Goal: Task Accomplishment & Management: Use online tool/utility

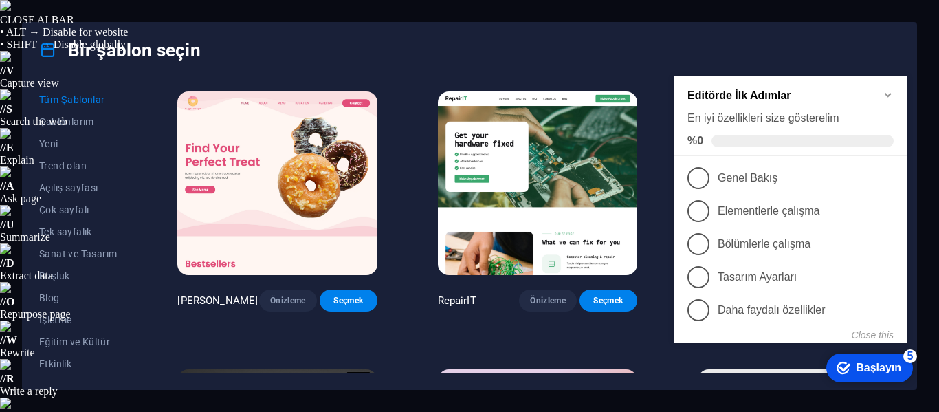
click at [77, 94] on font "Tüm Şablonlar" at bounding box center [72, 99] width 66 height 11
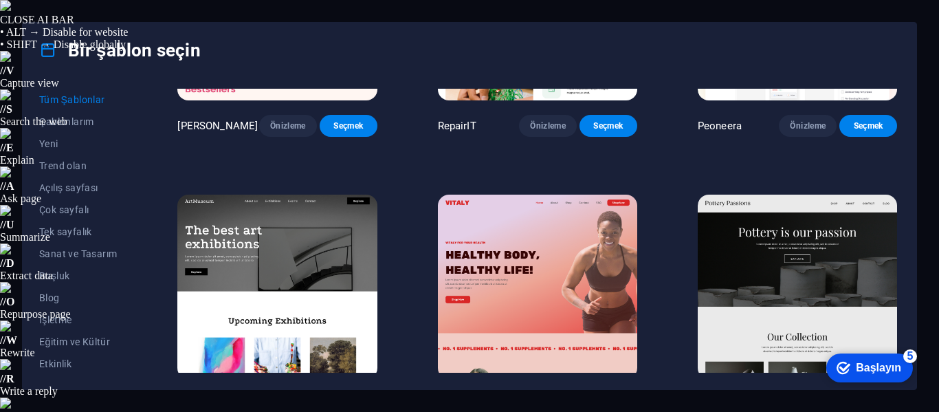
scroll to position [206, 0]
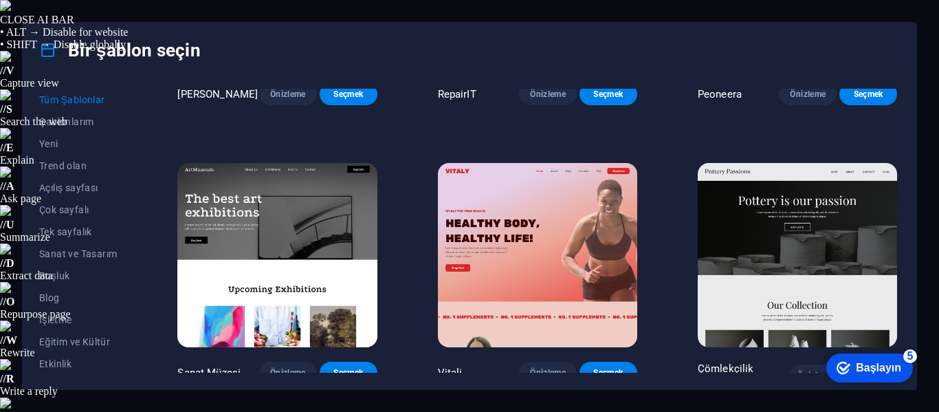
click at [259, 210] on img at bounding box center [329, 267] width 208 height 192
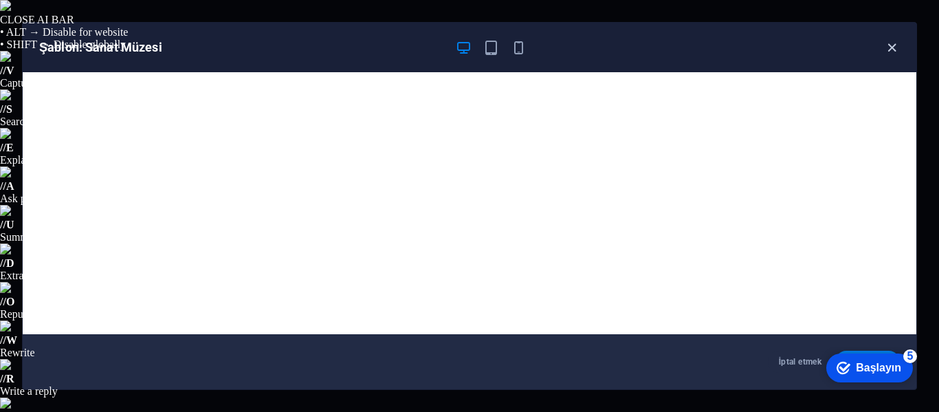
click at [894, 47] on icon "button" at bounding box center [892, 48] width 16 height 16
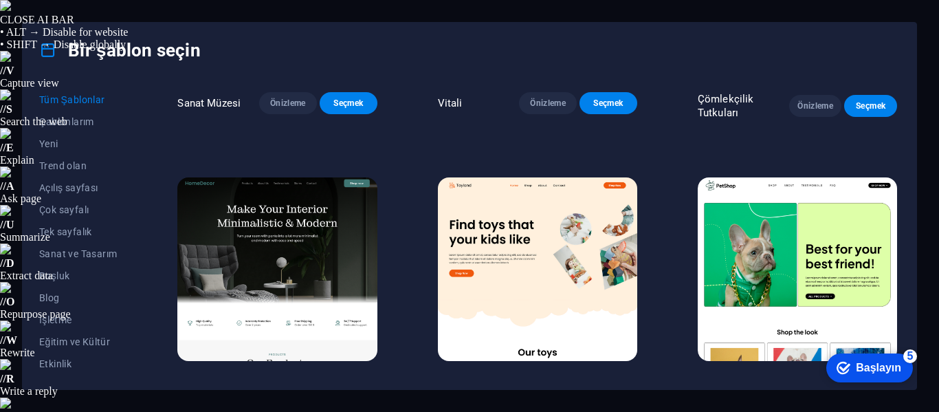
scroll to position [481, 0]
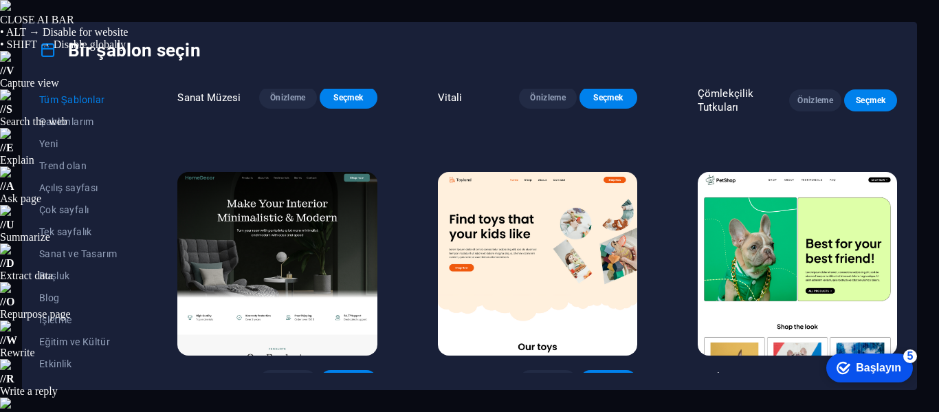
click at [325, 229] on img at bounding box center [329, 277] width 208 height 192
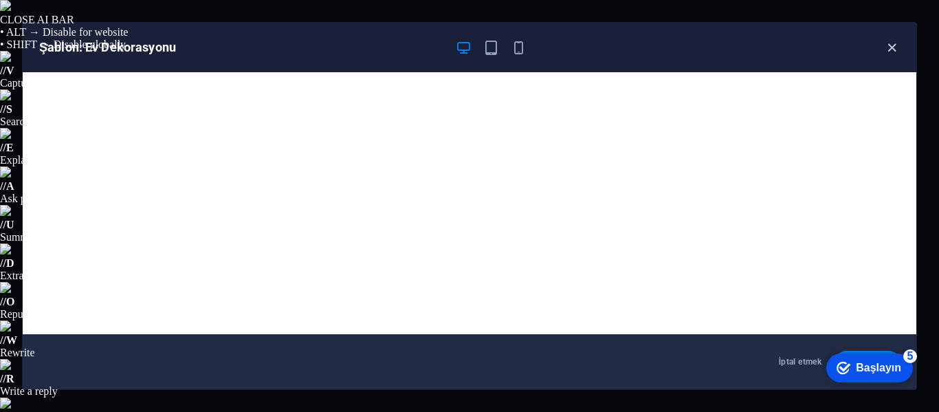
click at [892, 54] on icon "button" at bounding box center [892, 48] width 16 height 16
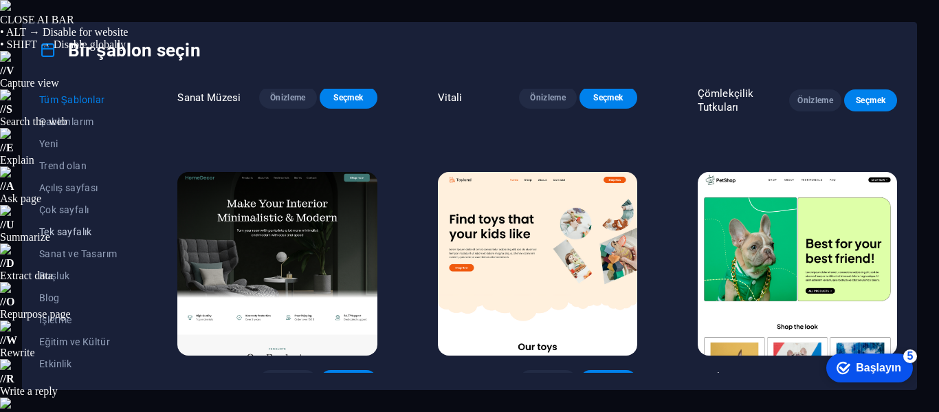
click at [82, 233] on font "Tek sayfalık" at bounding box center [65, 231] width 53 height 11
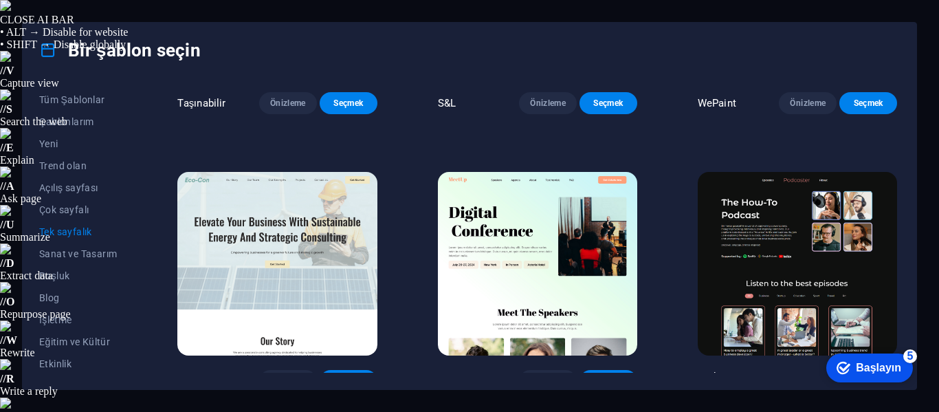
scroll to position [210, 0]
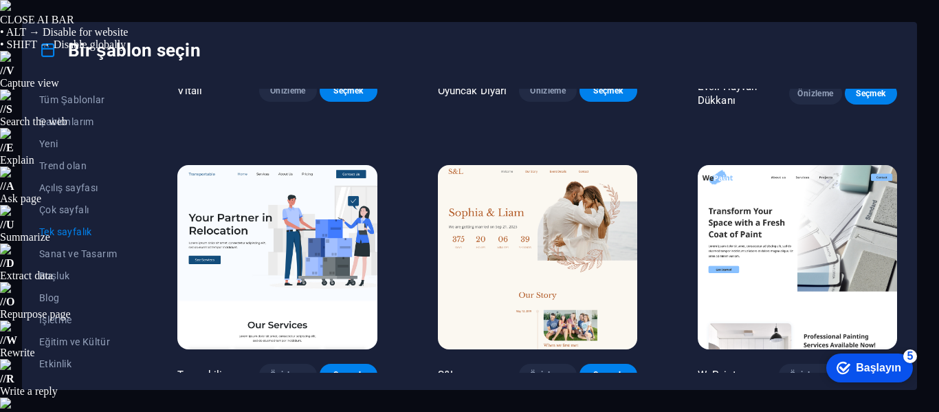
click at [496, 237] on img at bounding box center [562, 235] width 184 height 169
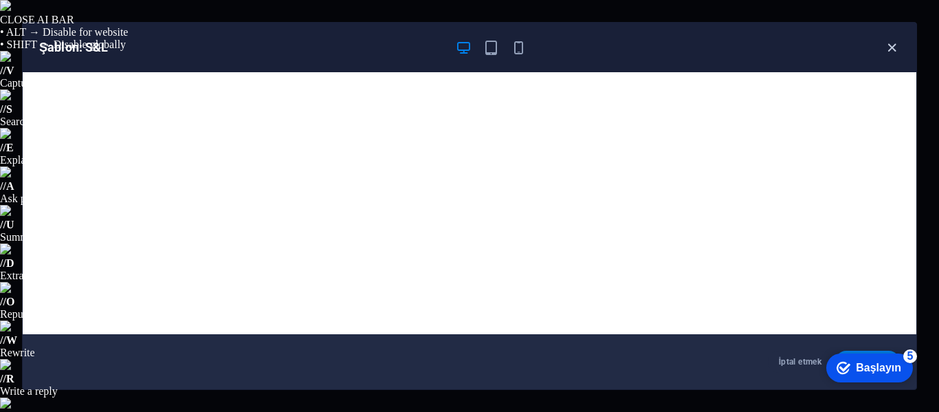
click at [890, 45] on icon "button" at bounding box center [892, 48] width 16 height 16
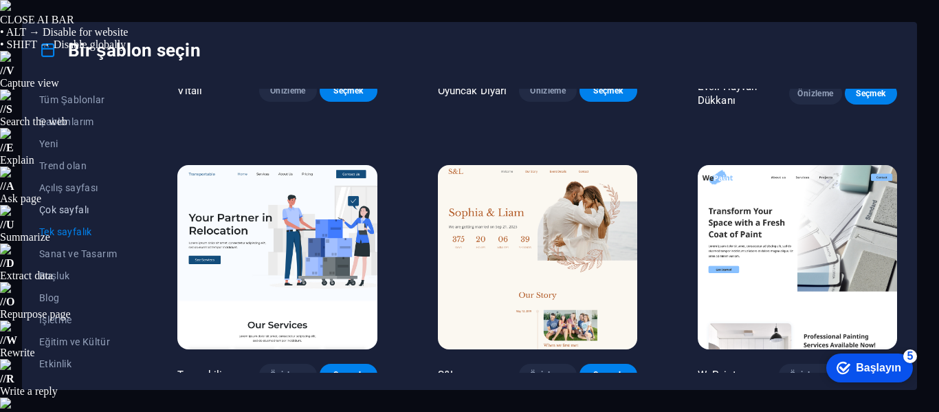
click at [70, 210] on font "Çok sayfalı" at bounding box center [63, 209] width 49 height 11
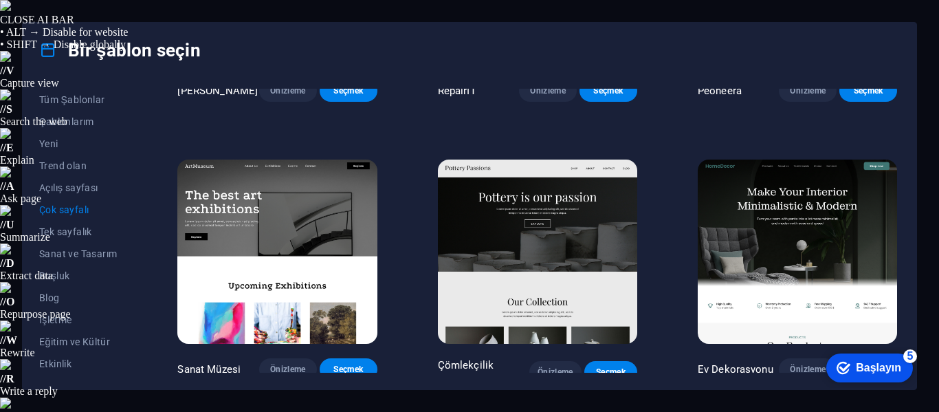
click at [496, 228] on img at bounding box center [554, 250] width 179 height 165
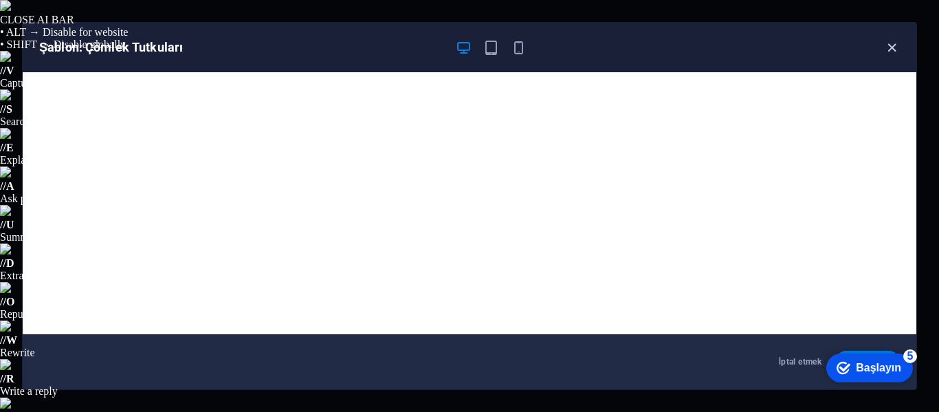
click at [891, 48] on icon "button" at bounding box center [892, 48] width 16 height 16
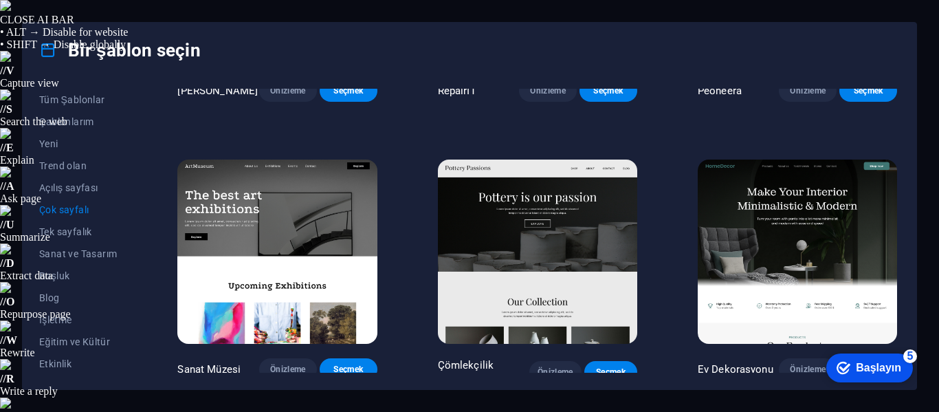
click at [786, 229] on img at bounding box center [809, 264] width 208 height 192
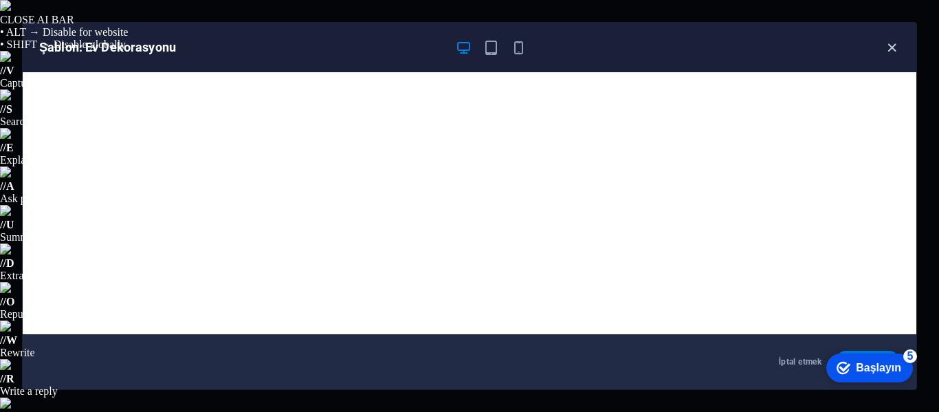
click at [888, 48] on icon "button" at bounding box center [892, 48] width 16 height 16
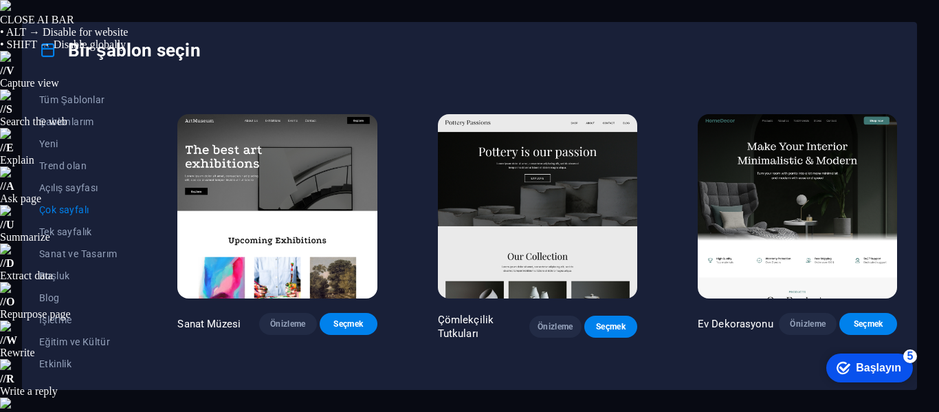
scroll to position [278, 0]
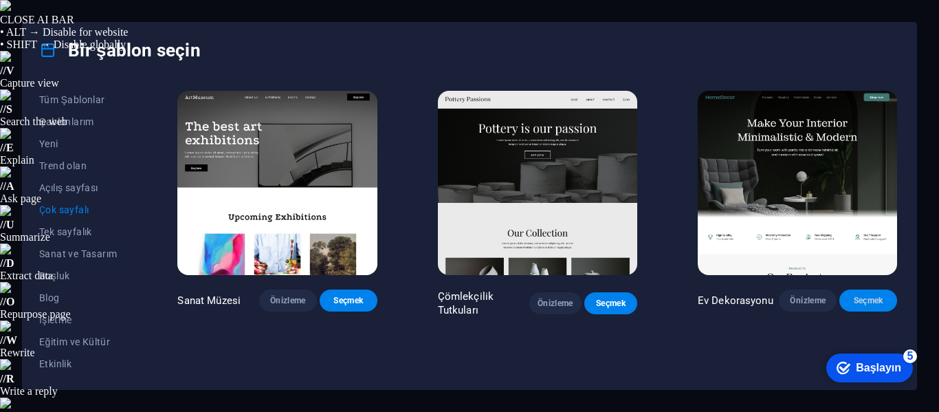
click at [860, 305] on button "Seçmek" at bounding box center [884, 316] width 58 height 22
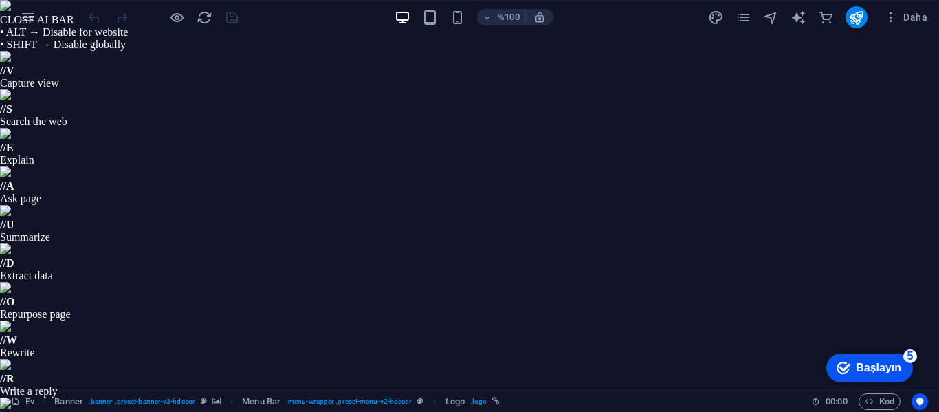
select select "px"
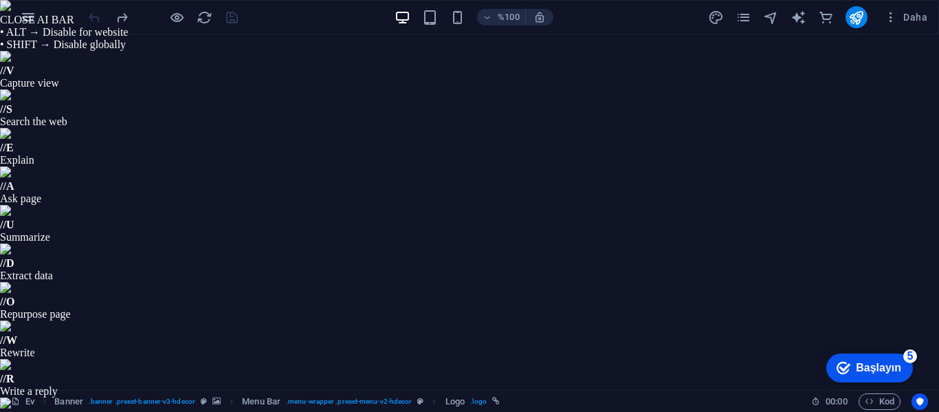
select select "px"
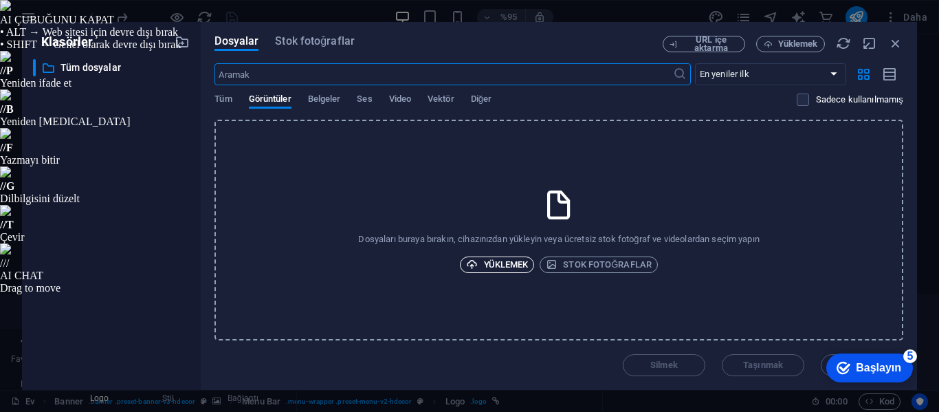
click at [505, 263] on font "Yüklemek" at bounding box center [506, 264] width 45 height 10
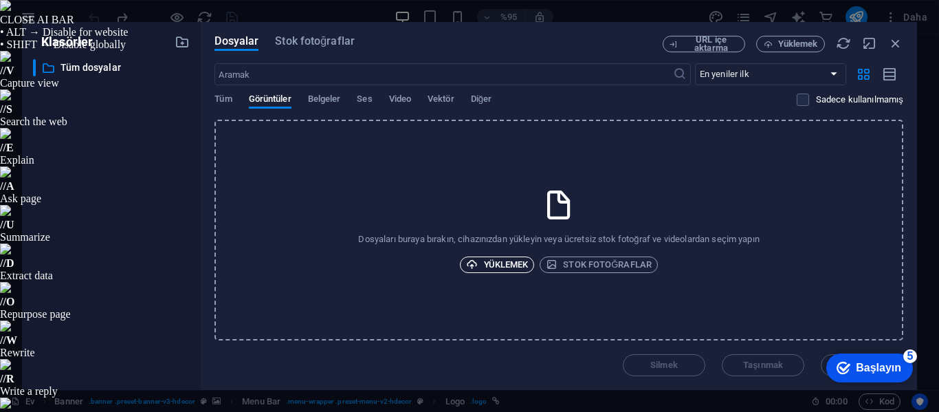
click at [502, 264] on font "Yüklemek" at bounding box center [506, 264] width 45 height 10
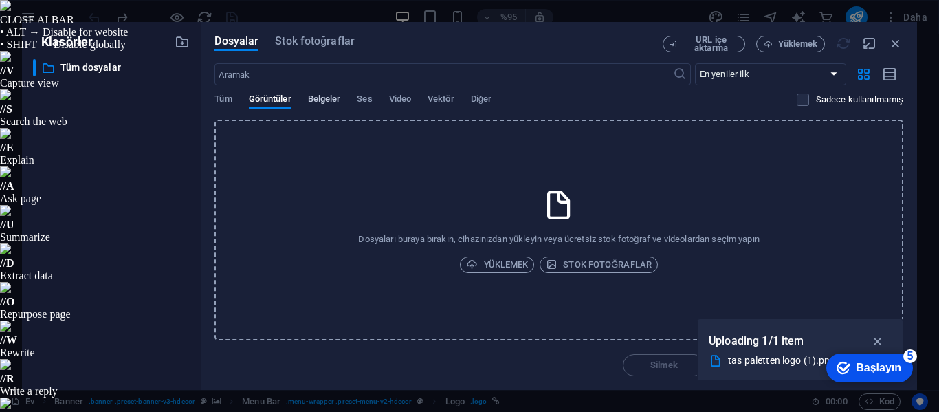
click at [321, 98] on font "Belgeler" at bounding box center [324, 98] width 33 height 10
click at [222, 95] on font "Tüm" at bounding box center [222, 98] width 17 height 10
click at [505, 263] on font "Yüklemek" at bounding box center [506, 264] width 45 height 10
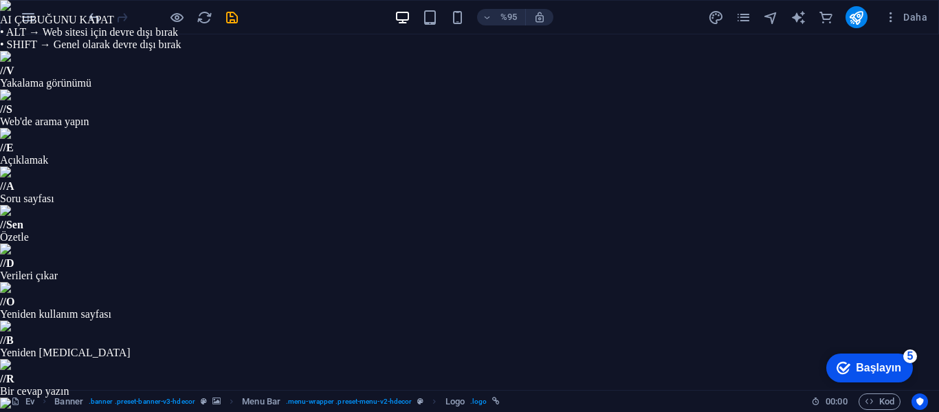
drag, startPoint x: 91, startPoint y: 91, endPoint x: 115, endPoint y: 96, distance: 23.9
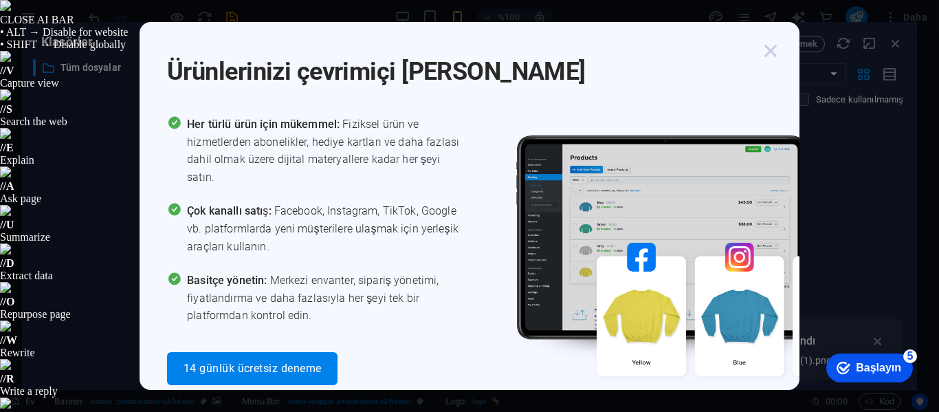
click at [775, 52] on icon "button" at bounding box center [770, 50] width 25 height 25
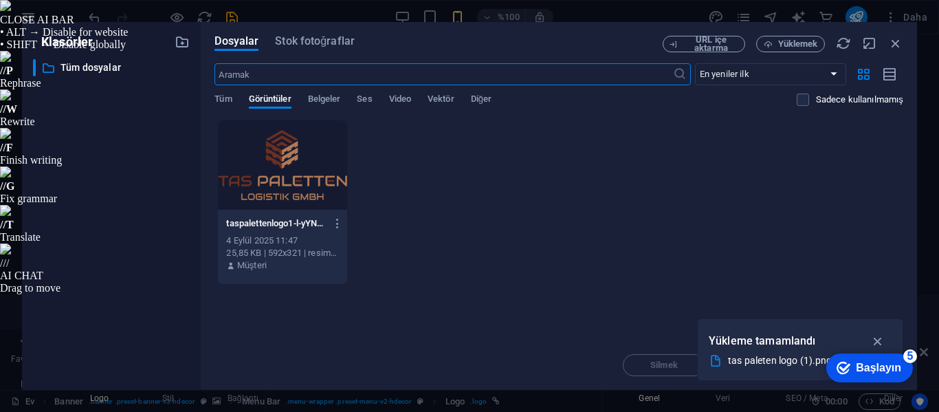
click at [272, 156] on div at bounding box center [282, 164] width 129 height 89
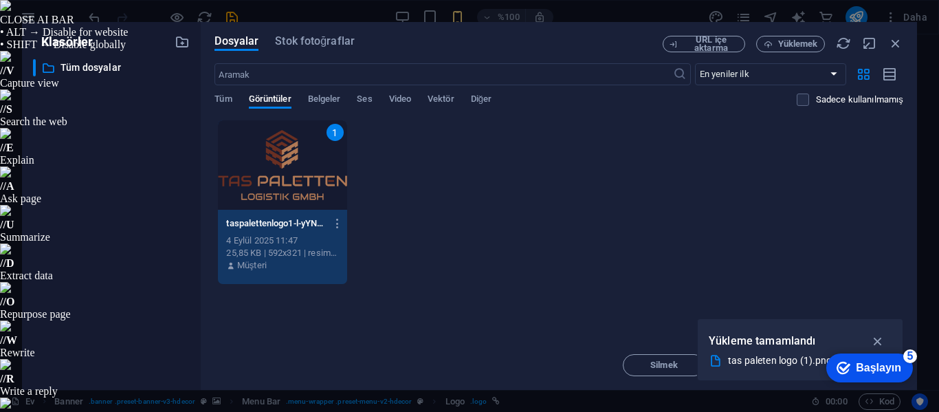
drag, startPoint x: 584, startPoint y: 34, endPoint x: 456, endPoint y: 10, distance: 130.1
click at [456, 10] on div "Klasörler ​ All files Tüm dosyalar Dosyalar Stok fotoğraflar URL içe aktarma Yü…" at bounding box center [469, 206] width 939 height 412
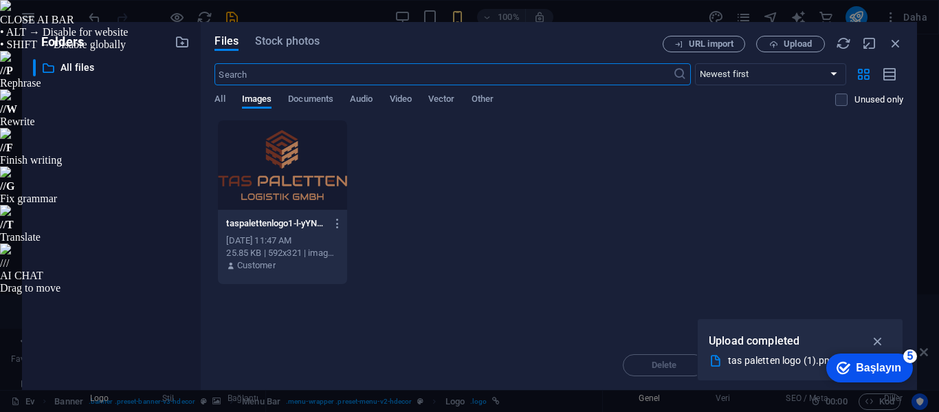
click at [305, 175] on div at bounding box center [282, 164] width 129 height 89
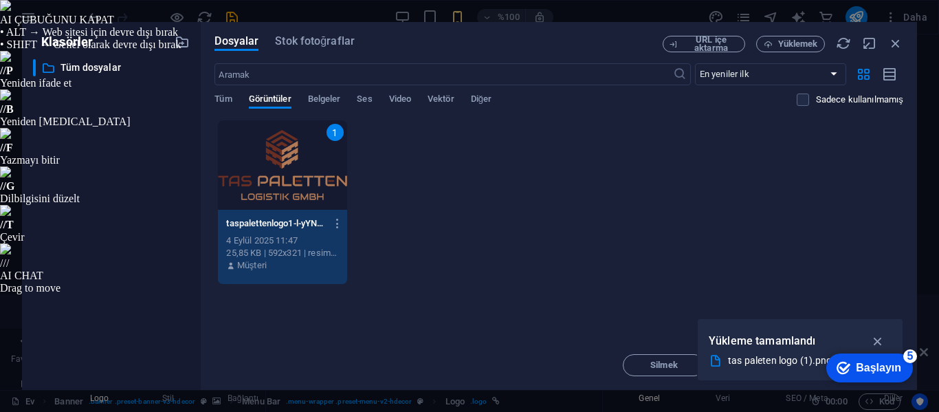
click at [519, 198] on div "1 taspalettenlogo1-l-yYNSzmk97PavtgrLY9bw.png taspalettenlogo1-l-yYNSzmk97Pavtg…" at bounding box center [558, 202] width 689 height 165
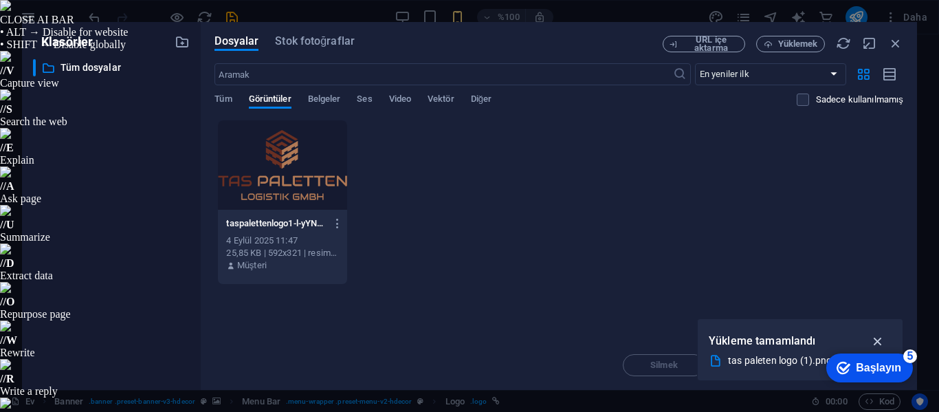
click at [879, 340] on icon "button" at bounding box center [878, 340] width 16 height 15
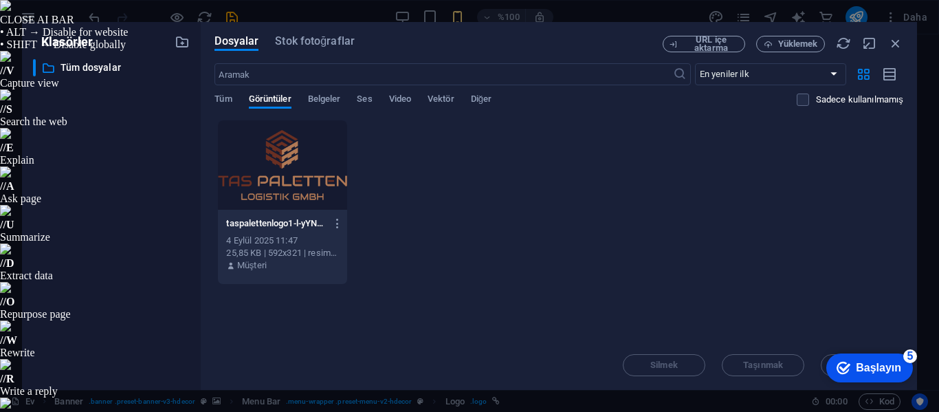
click at [878, 371] on font "Başlayın" at bounding box center [878, 368] width 45 height 12
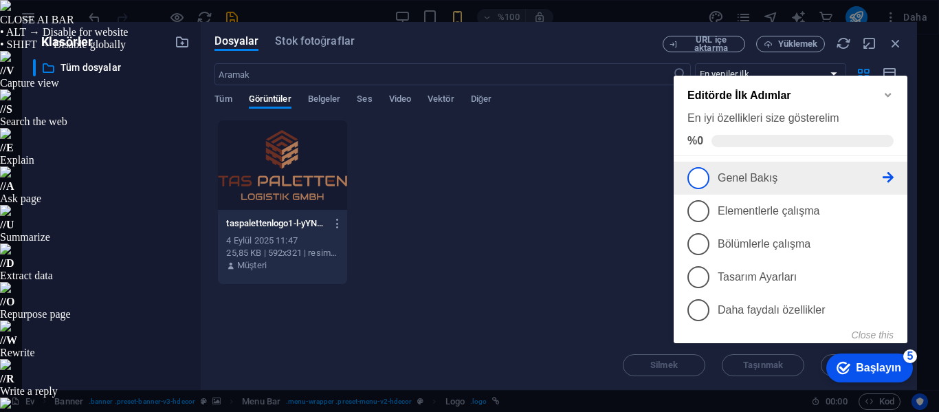
click at [700, 177] on span "1" at bounding box center [698, 178] width 22 height 22
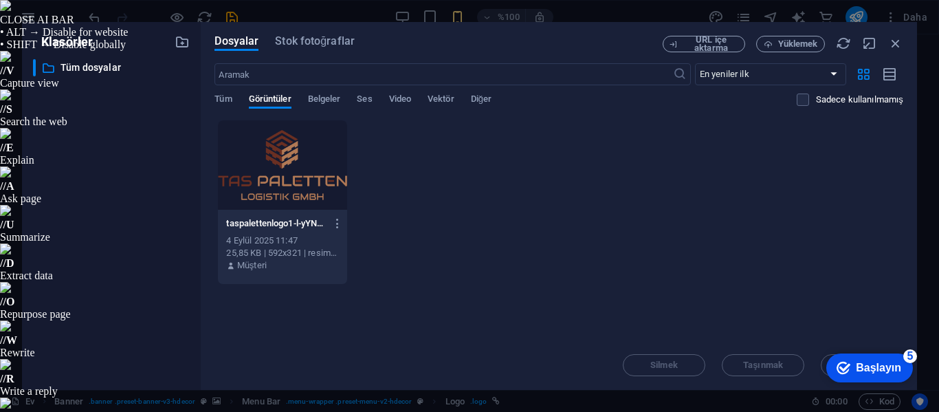
click at [874, 368] on font "Başlayın" at bounding box center [878, 368] width 45 height 12
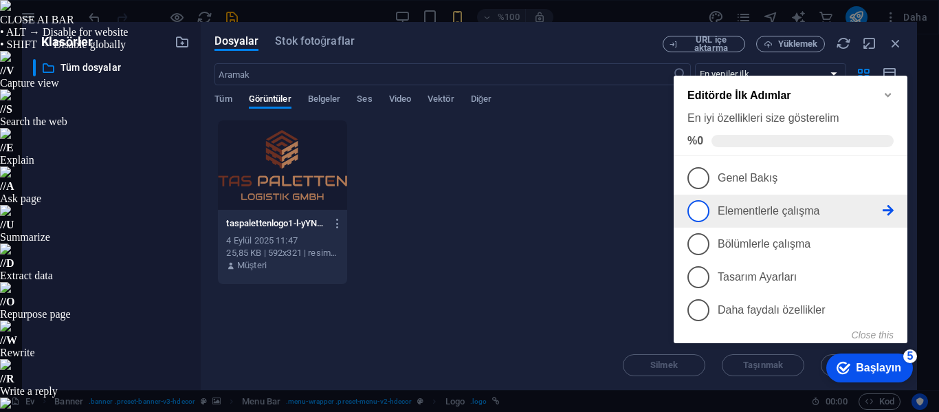
click at [697, 208] on span "2" at bounding box center [698, 211] width 22 height 22
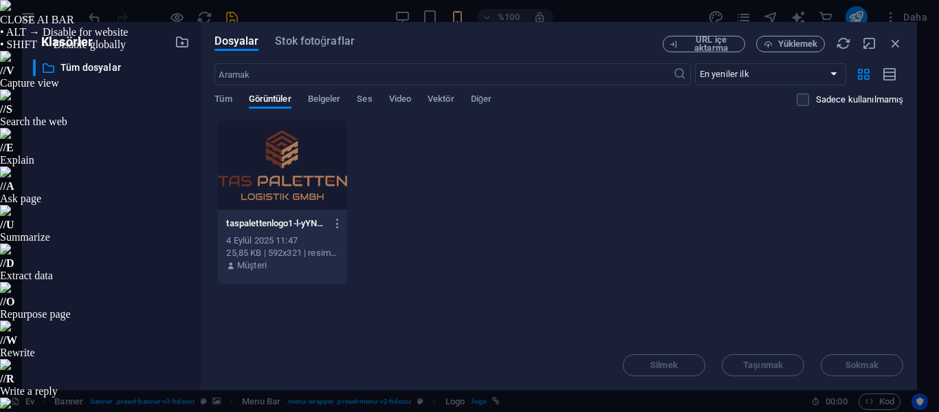
click at [862, 364] on div "Silmek Taşınmak Sokmak" at bounding box center [558, 358] width 689 height 36
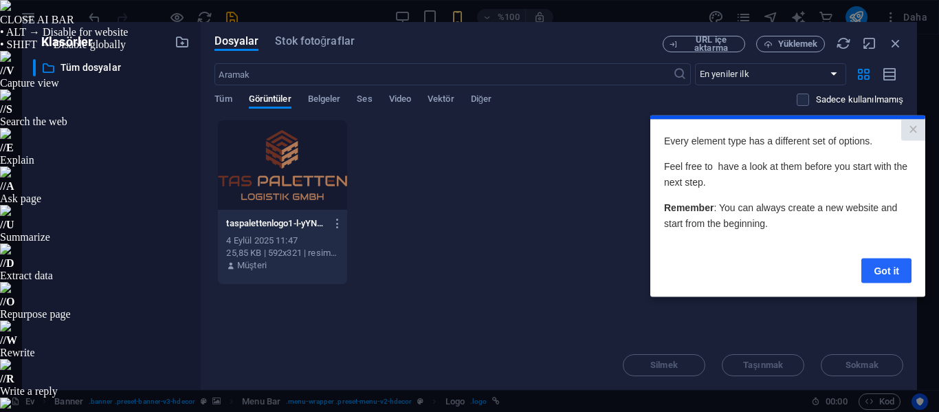
click at [889, 277] on link "Got it" at bounding box center [886, 270] width 50 height 25
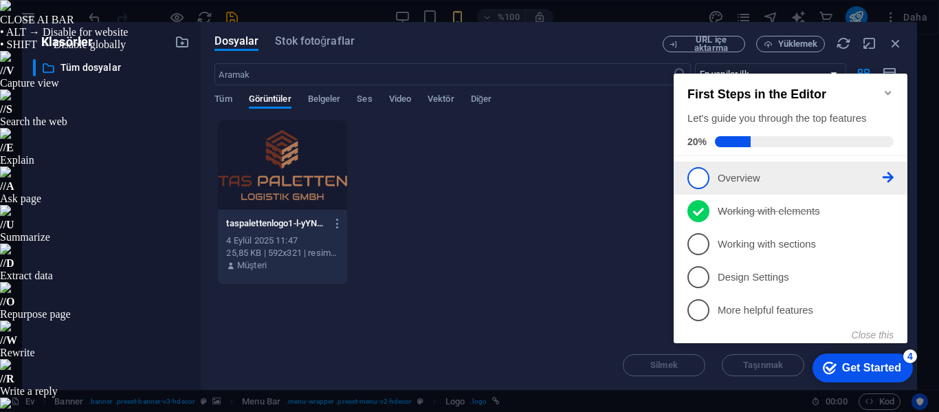
click at [703, 174] on span "1" at bounding box center [698, 178] width 22 height 22
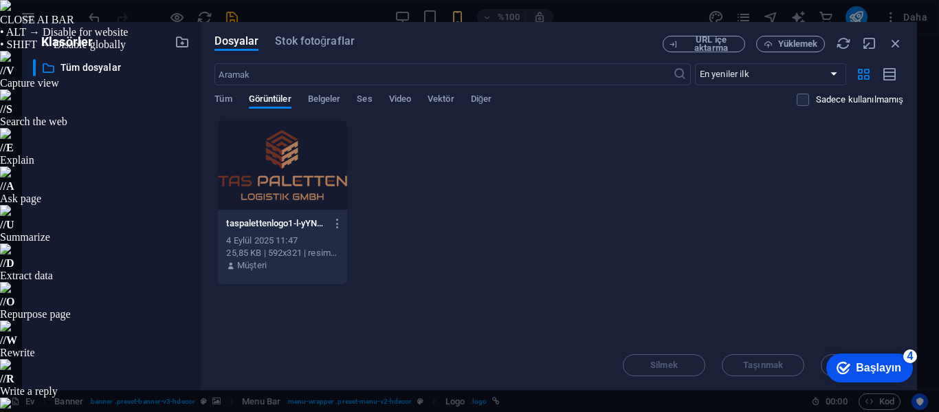
click at [878, 370] on font "Başlayın" at bounding box center [878, 368] width 45 height 12
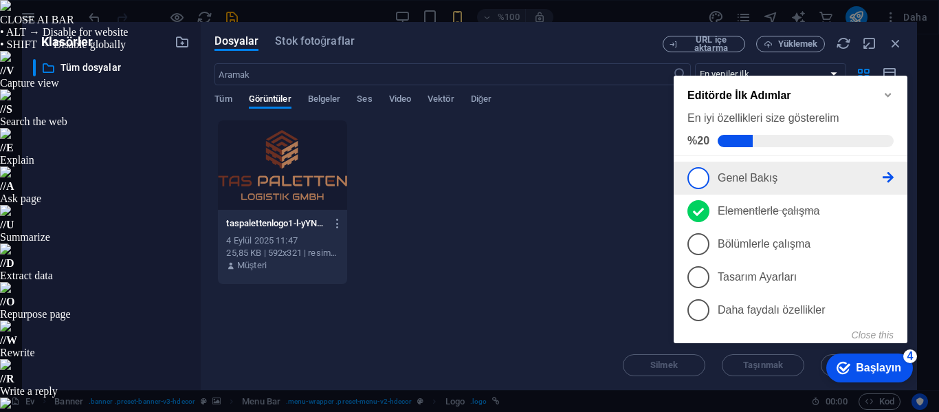
click at [702, 179] on span "1" at bounding box center [698, 178] width 22 height 22
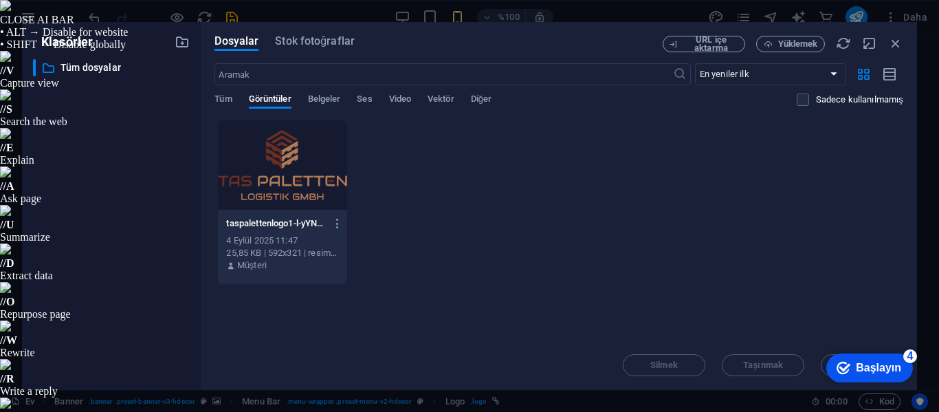
click at [475, 173] on div "taspalettenlogo1-l-yYNSzmk97PavtgrLY9bw.png taspalettenlogo1-l-yYNSzmk97PavtgrL…" at bounding box center [558, 202] width 689 height 165
drag, startPoint x: 896, startPoint y: 42, endPoint x: 530, endPoint y: 264, distance: 428.4
click at [634, 271] on div "Dosyalar Stok fotoğraflar URL içe aktarma Yüklemek ​ En yeniler ilk En eskiden …" at bounding box center [558, 206] width 689 height 340
click at [898, 41] on icon "button" at bounding box center [895, 43] width 15 height 15
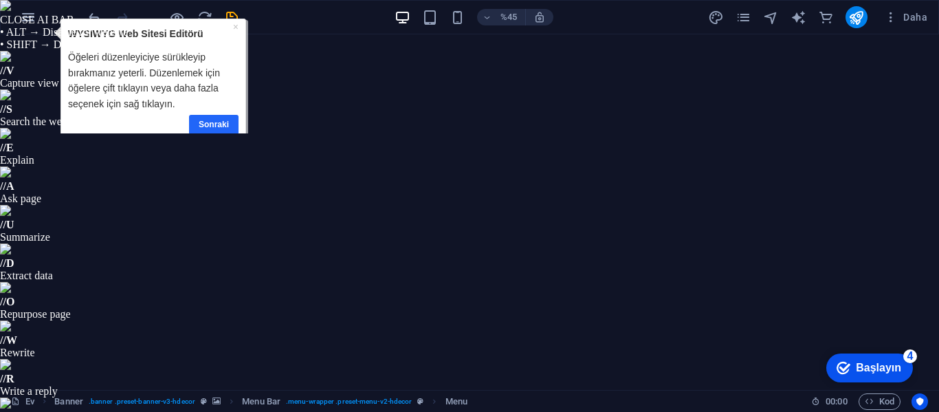
click at [209, 123] on font "Sonraki" at bounding box center [213, 125] width 30 height 10
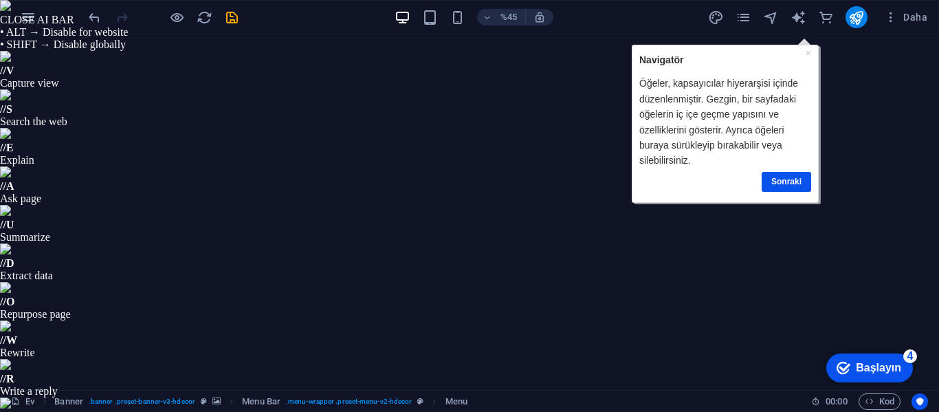
click at [811, 53] on div "× Navigatör Öğeler, kapsayıcılar hiyerarşisi içinde düzenlenmiştir. Gezgin, bir…" at bounding box center [725, 123] width 179 height 150
click at [812, 52] on div "× Navigatör Öğeler, kapsayıcılar hiyerarşisi içinde düzenlenmiştir. Gezgin, bir…" at bounding box center [725, 123] width 179 height 150
click at [780, 186] on link "Sonraki" at bounding box center [786, 181] width 49 height 20
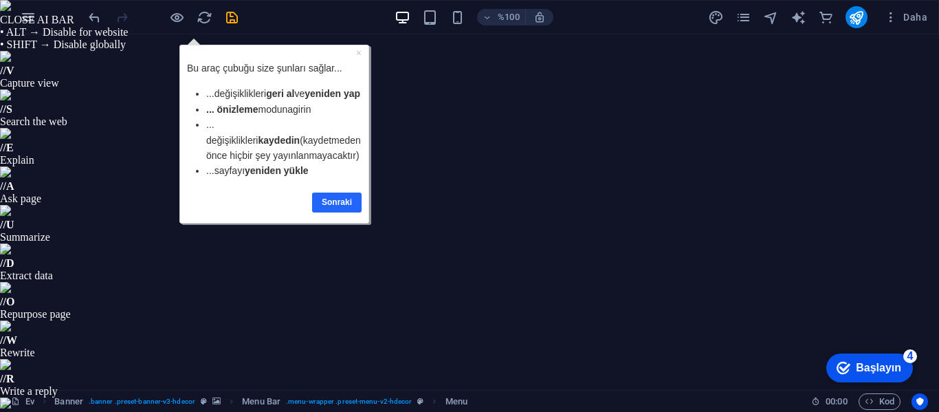
click at [342, 207] on font "Sonraki" at bounding box center [337, 202] width 30 height 10
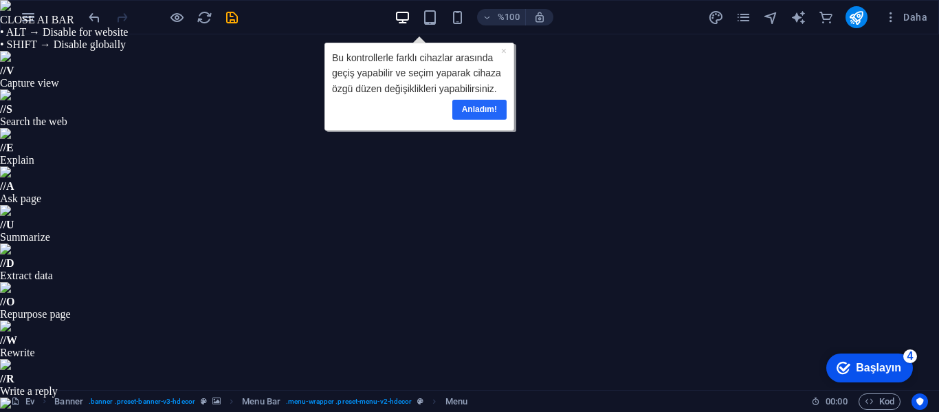
click at [492, 109] on font "Anladım!" at bounding box center [479, 109] width 35 height 10
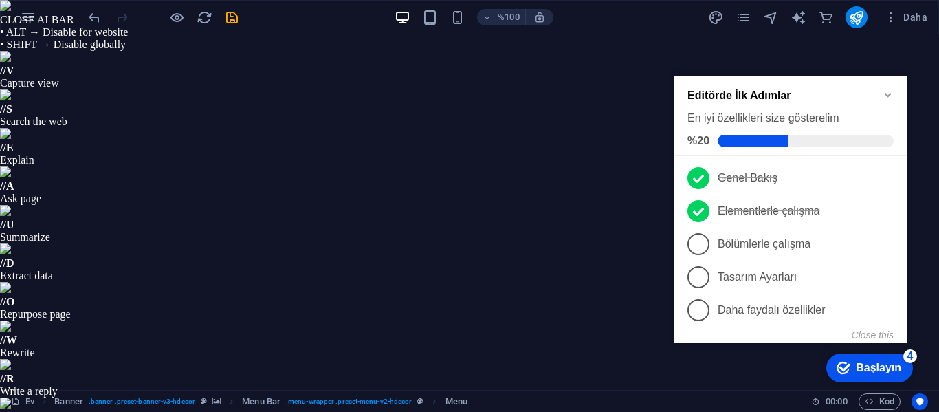
click at [893, 89] on icon "Minimize checklist" at bounding box center [888, 94] width 11 height 11
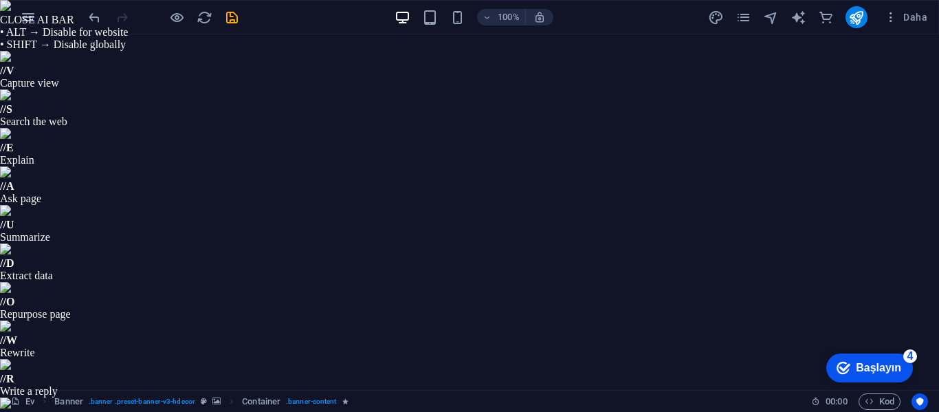
drag, startPoint x: 763, startPoint y: 698, endPoint x: 473, endPoint y: 674, distance: 291.0
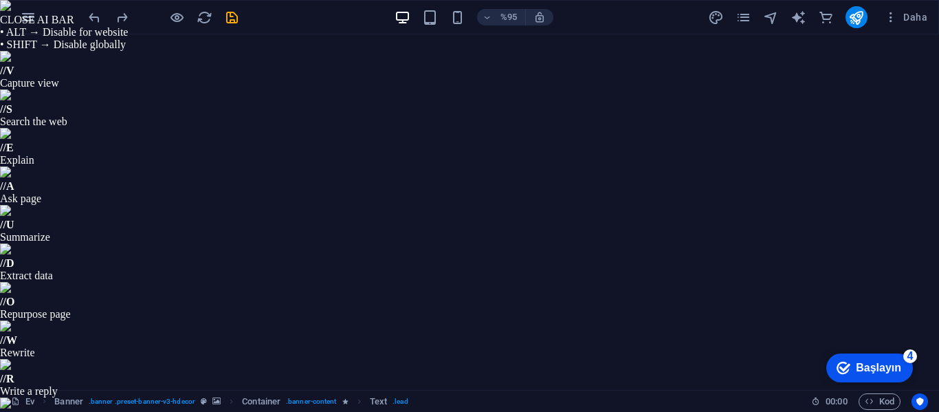
drag, startPoint x: 734, startPoint y: 696, endPoint x: 775, endPoint y: 681, distance: 43.7
drag, startPoint x: 574, startPoint y: 674, endPoint x: 800, endPoint y: 718, distance: 229.7
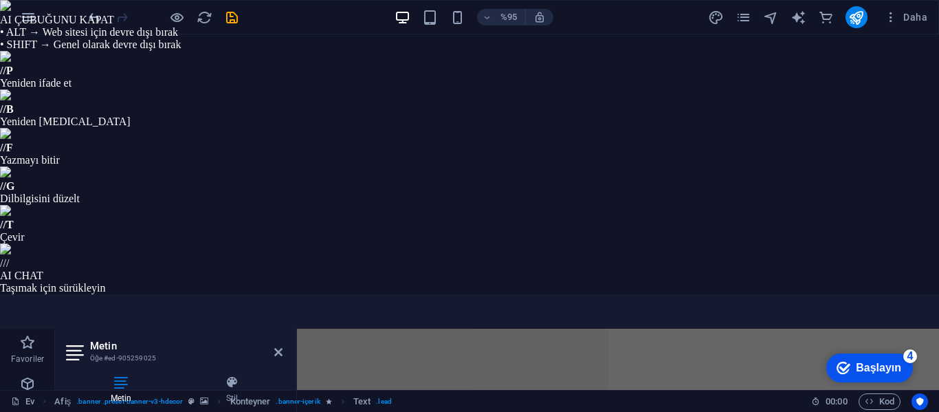
type input "#a31d1d"
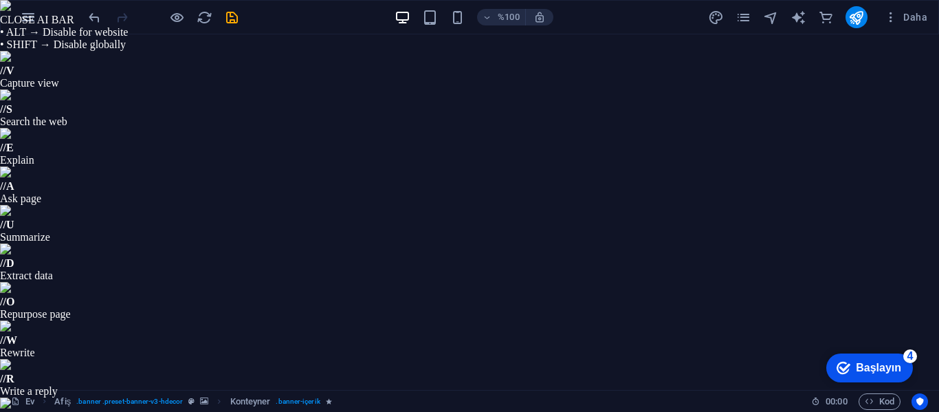
drag, startPoint x: 734, startPoint y: 728, endPoint x: 473, endPoint y: 702, distance: 262.5
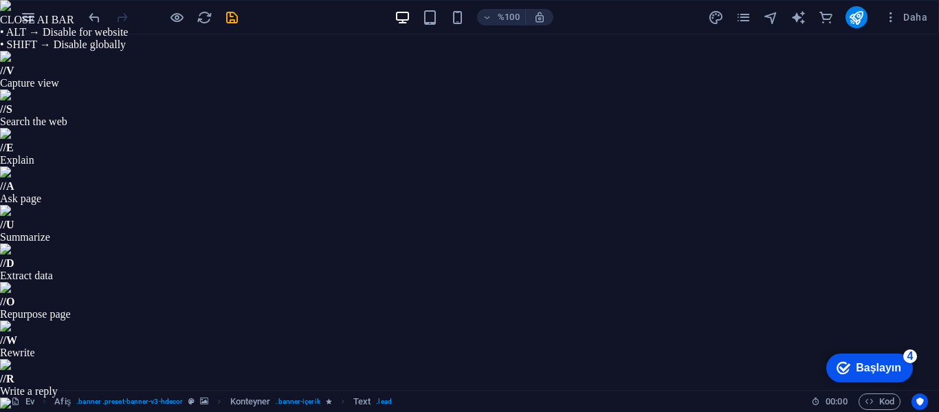
drag, startPoint x: 661, startPoint y: 820, endPoint x: 441, endPoint y: 767, distance: 226.3
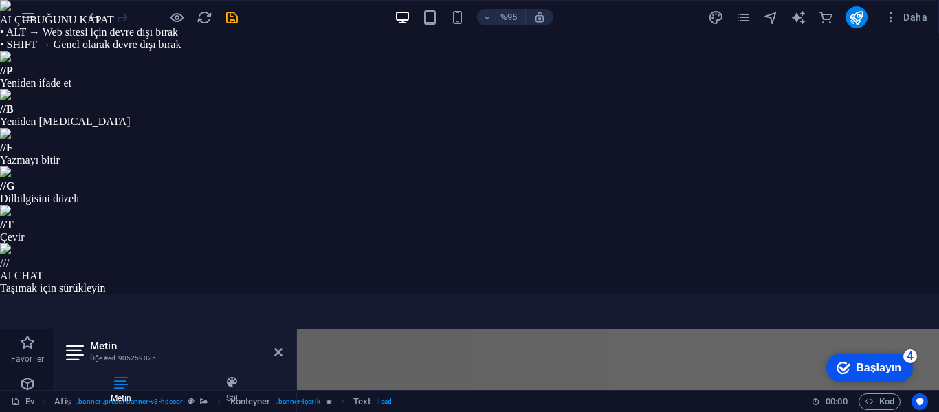
scroll to position [0, 0]
type input "#b81b1b"
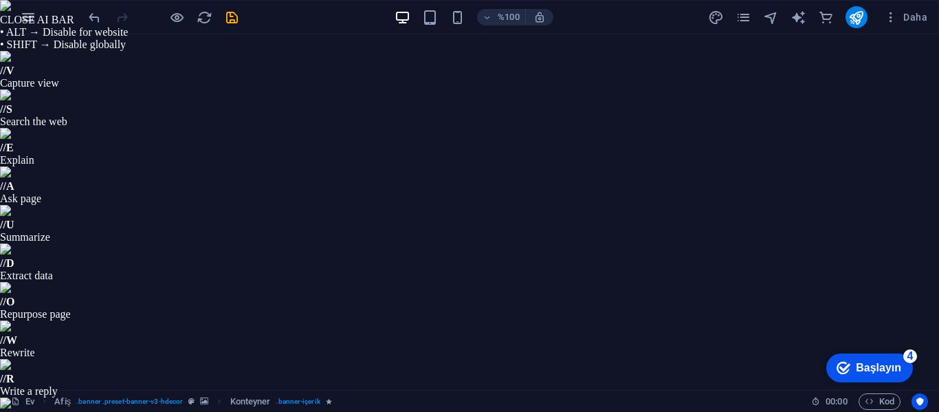
drag, startPoint x: 503, startPoint y: 714, endPoint x: 716, endPoint y: 760, distance: 218.7
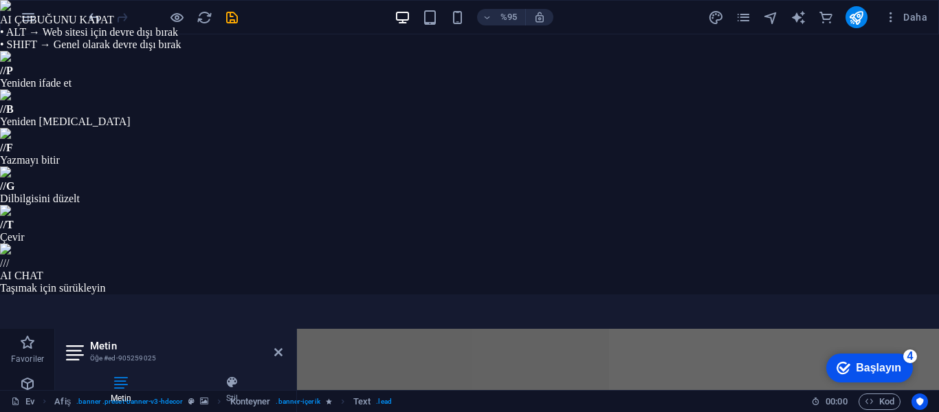
type input "#f1ebeb"
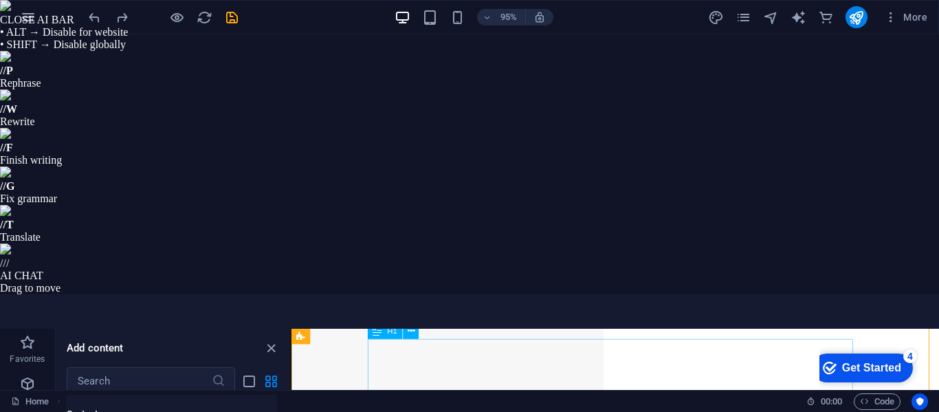
scroll to position [137, 0]
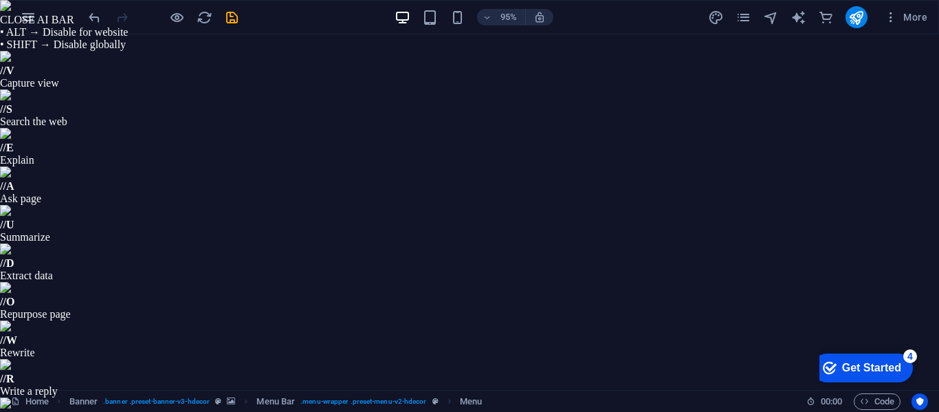
select select "1"
select select
drag, startPoint x: 216, startPoint y: 265, endPoint x: 145, endPoint y: 276, distance: 71.8
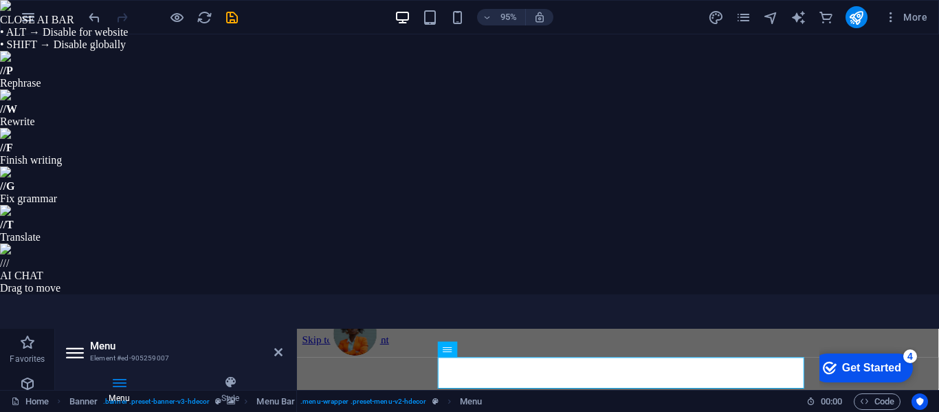
type input "Product"
select select
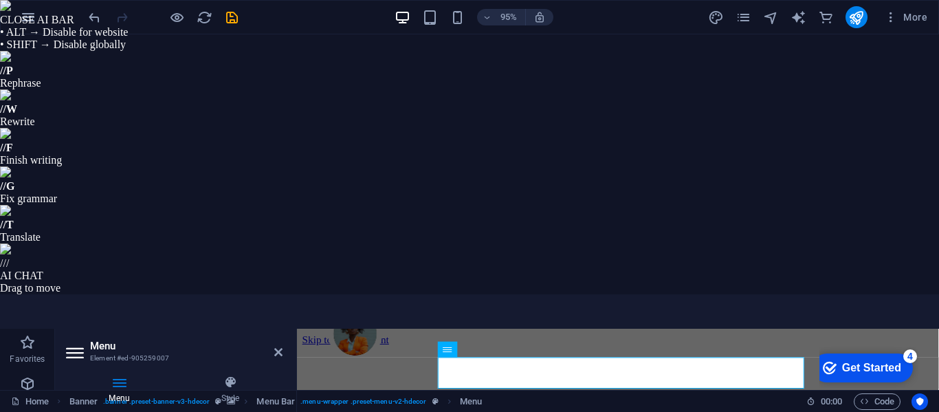
select select
type input "Producte"
select select
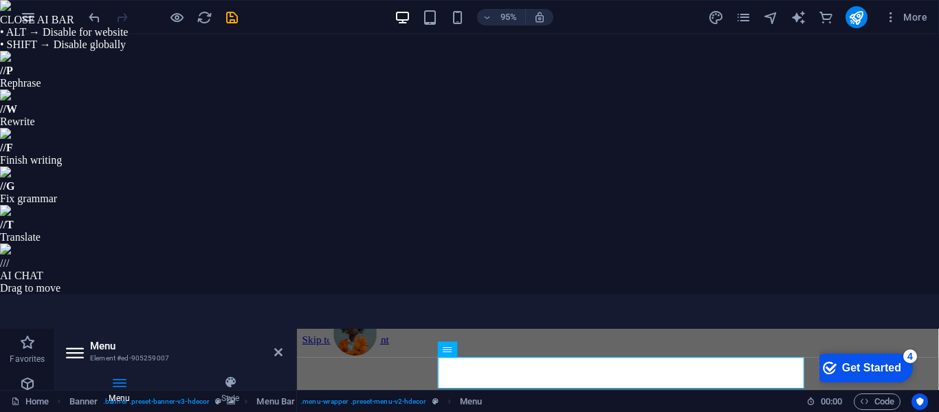
select select
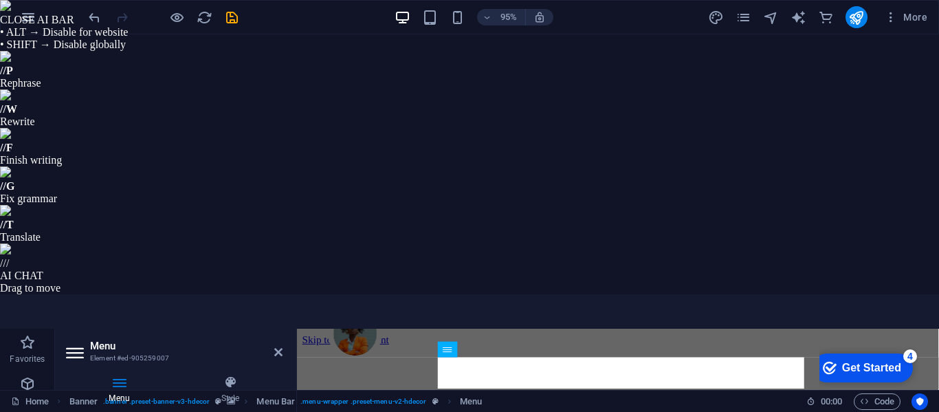
type input "Producte"
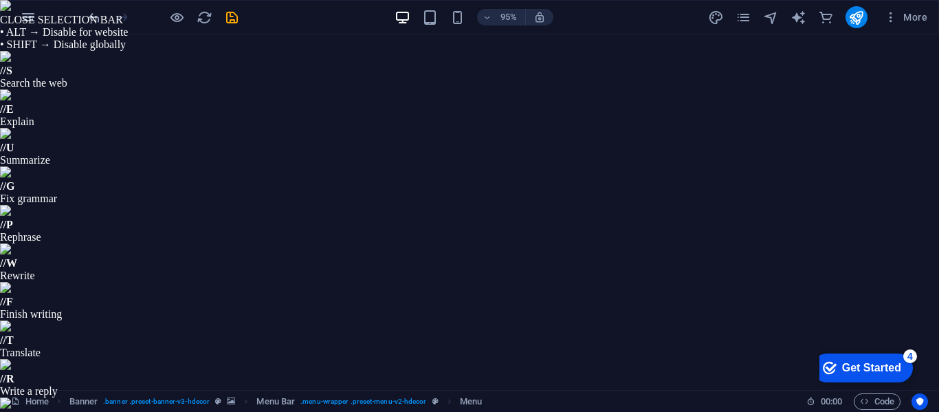
drag, startPoint x: 211, startPoint y: 296, endPoint x: 159, endPoint y: 298, distance: 52.3
type input "Ü"
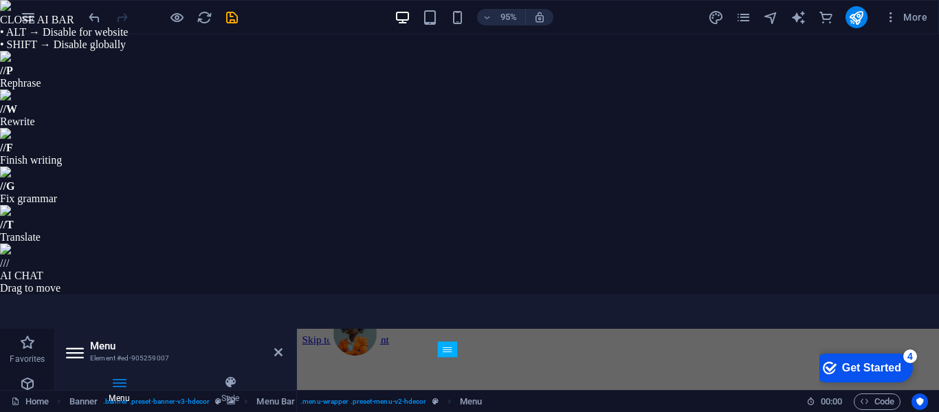
select select
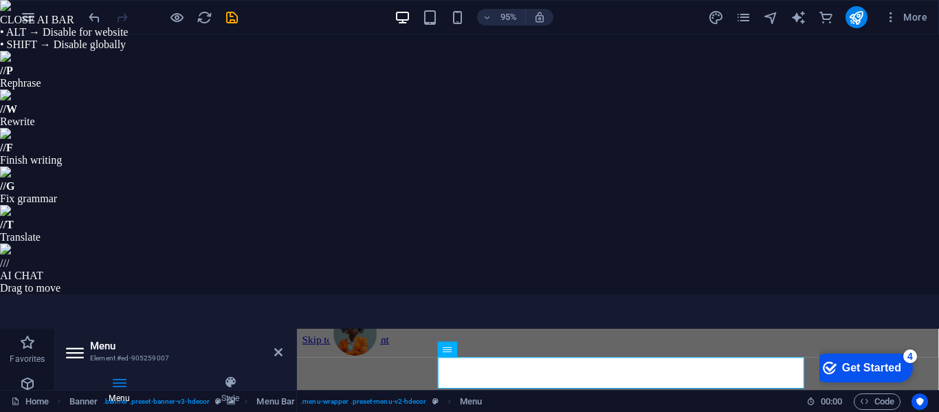
type input "Über"
select select
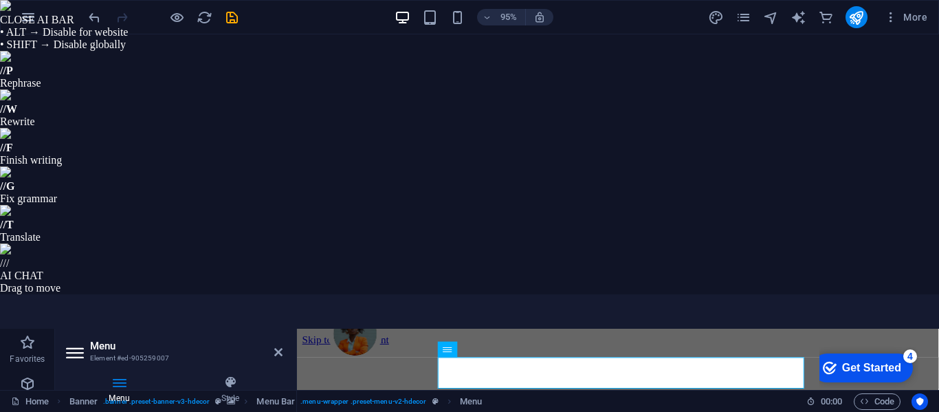
select select
type input "Über Un"
select select
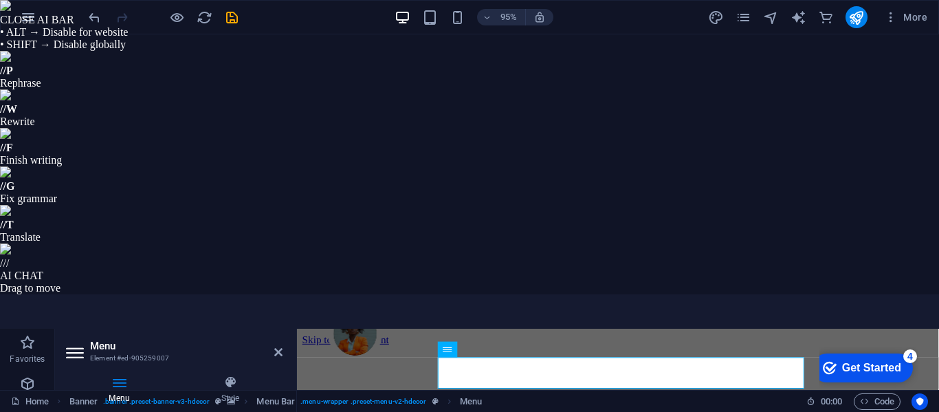
select select
type input "Über Uns"
select select
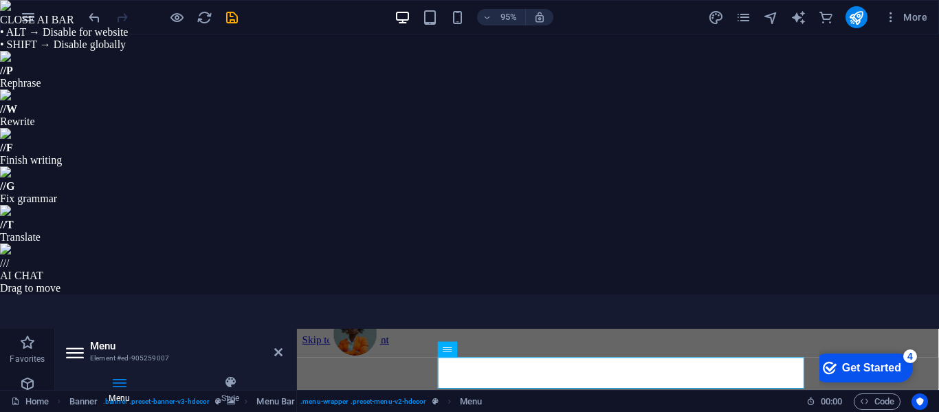
select select
type input "Über Uns"
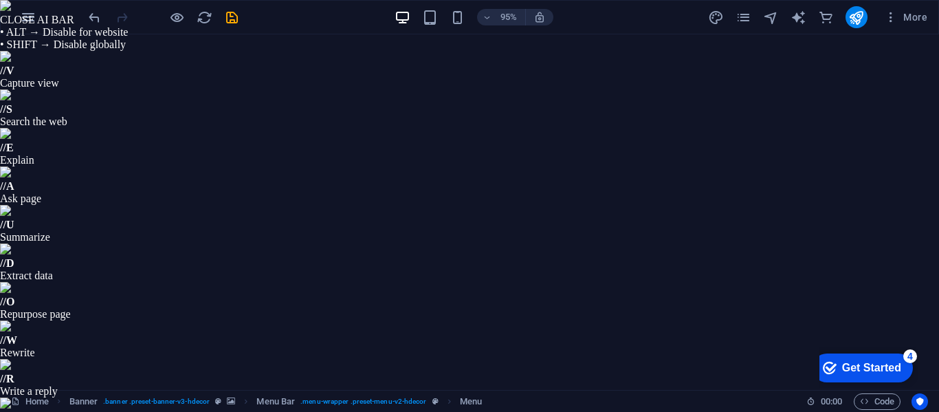
drag, startPoint x: 179, startPoint y: 247, endPoint x: 170, endPoint y: 252, distance: 9.6
type input "Kontact"
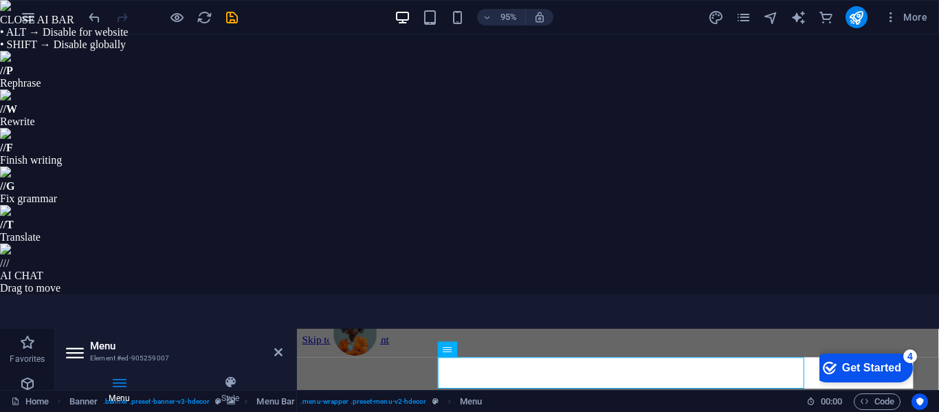
select select
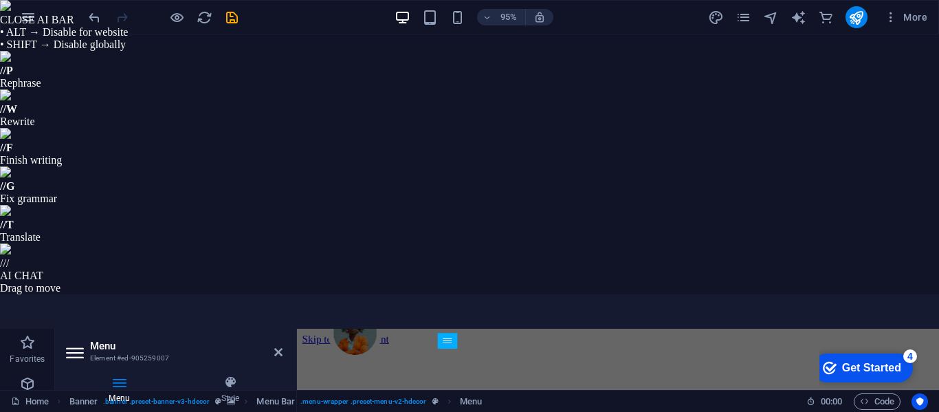
scroll to position [0, 0]
type input "Kontact"
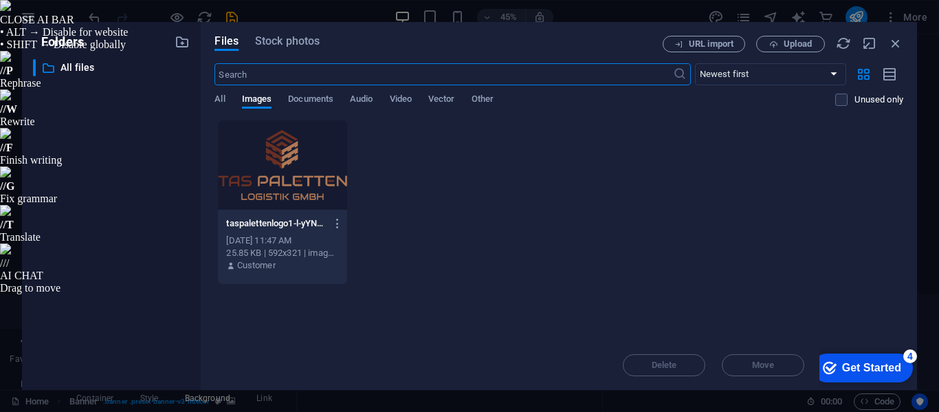
click at [492, 195] on div "taspalettenlogo1-l-yYNSzmk97PavtgrLY9bw.png taspalettenlogo1-l-yYNSzmk97PavtgrL…" at bounding box center [558, 202] width 689 height 165
click at [237, 75] on input "text" at bounding box center [443, 74] width 458 height 22
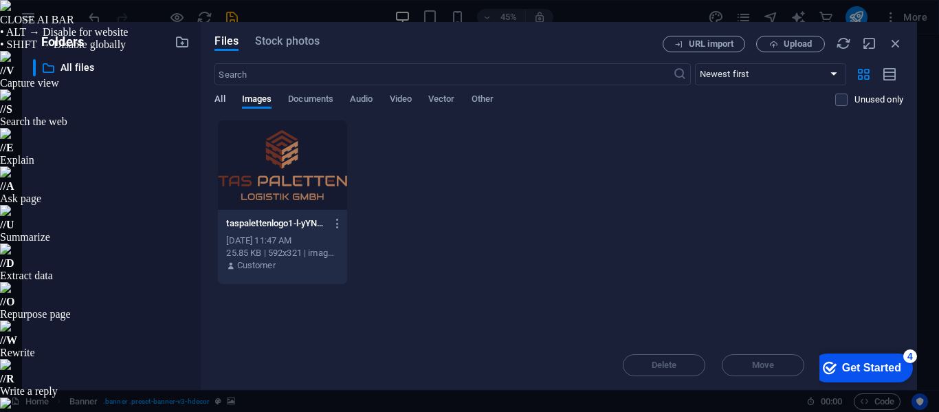
click at [220, 98] on span "All" at bounding box center [219, 100] width 10 height 19
click at [265, 100] on span "Images" at bounding box center [257, 100] width 30 height 19
click at [571, 229] on div "taspalettenlogo1-l-yYNSzmk97PavtgrLY9bw.png taspalettenlogo1-l-yYNSzmk97PavtgrL…" at bounding box center [558, 202] width 689 height 165
click at [790, 45] on span "Upload" at bounding box center [798, 44] width 28 height 8
click at [538, 208] on div "taspalettenlogo1-l-yYNSzmk97PavtgrLY9bw.png taspalettenlogo1-l-yYNSzmk97PavtgrL…" at bounding box center [558, 202] width 689 height 165
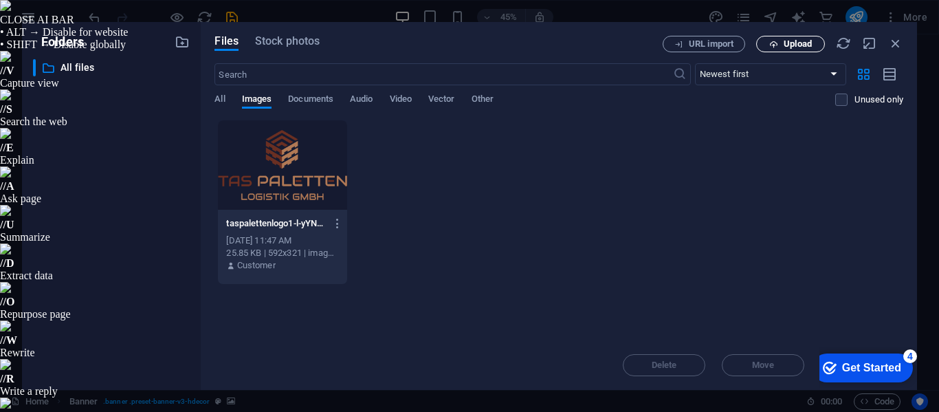
click at [787, 43] on span "Upload" at bounding box center [798, 44] width 28 height 8
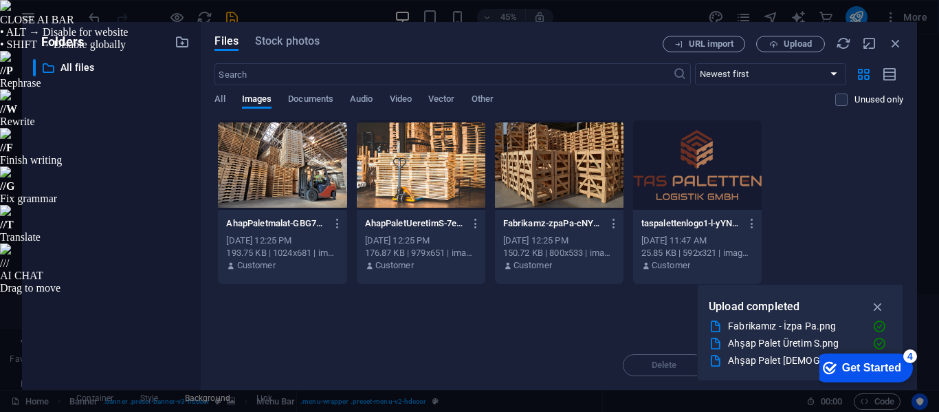
click at [280, 166] on div at bounding box center [282, 164] width 129 height 89
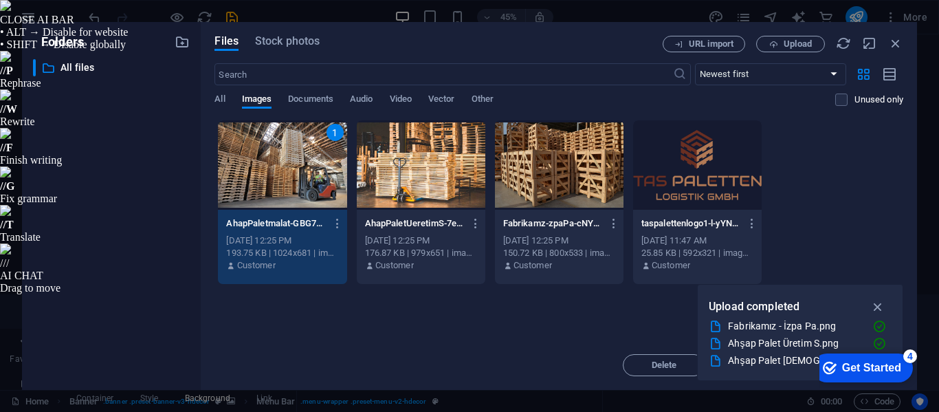
click at [296, 189] on div "1" at bounding box center [282, 164] width 129 height 89
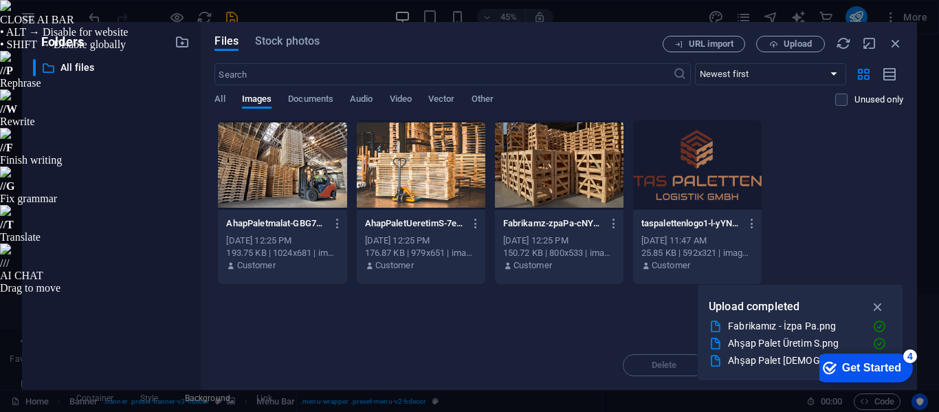
click at [296, 189] on div at bounding box center [282, 164] width 129 height 89
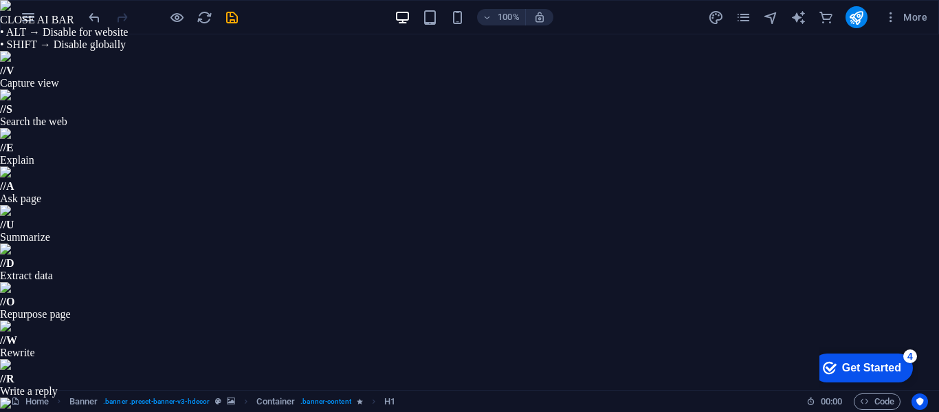
drag, startPoint x: 203, startPoint y: 652, endPoint x: 410, endPoint y: 616, distance: 210.1
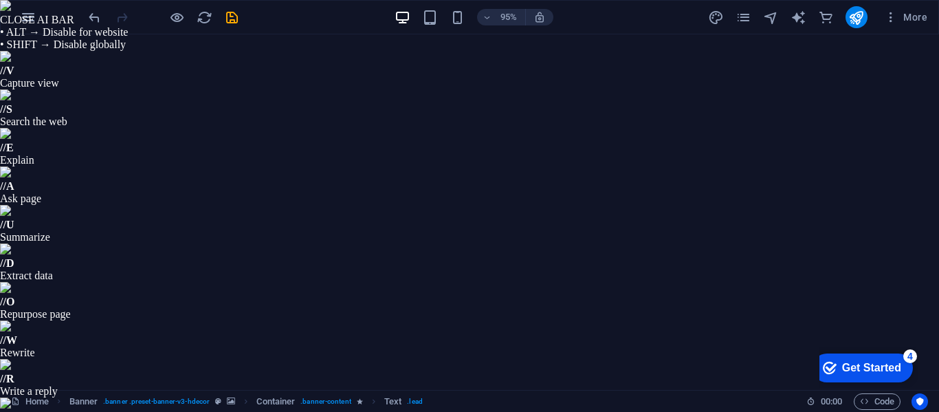
drag, startPoint x: 534, startPoint y: 627, endPoint x: 972, endPoint y: 641, distance: 438.1
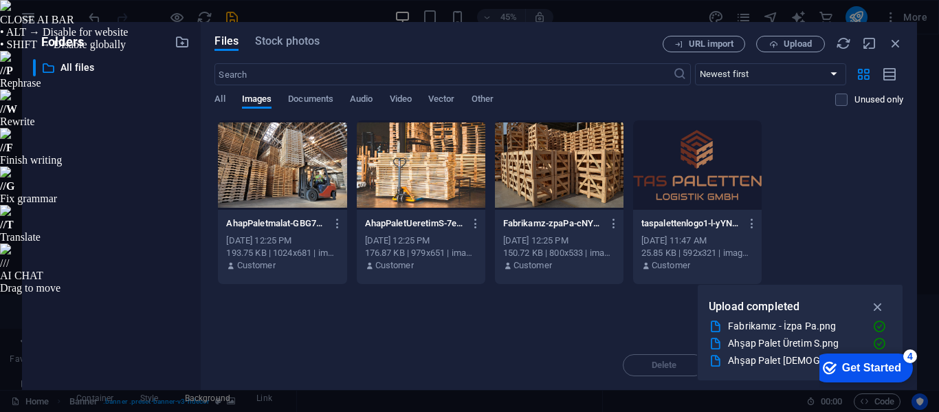
click at [440, 183] on div at bounding box center [421, 164] width 129 height 89
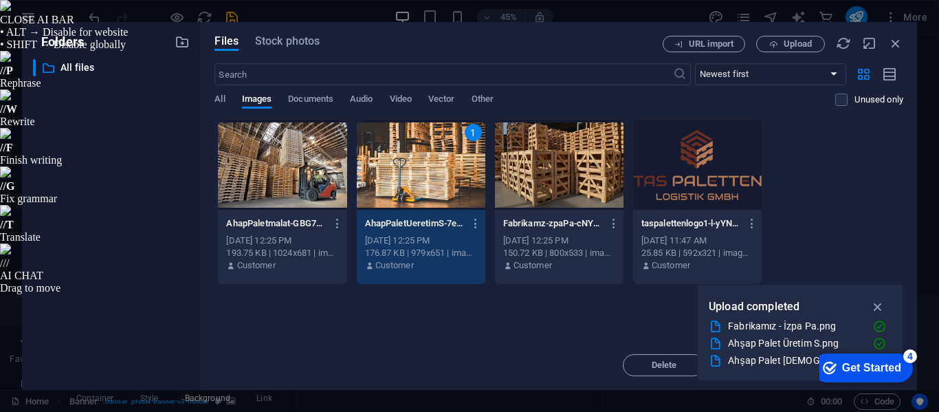
click at [409, 187] on div "1" at bounding box center [421, 164] width 129 height 89
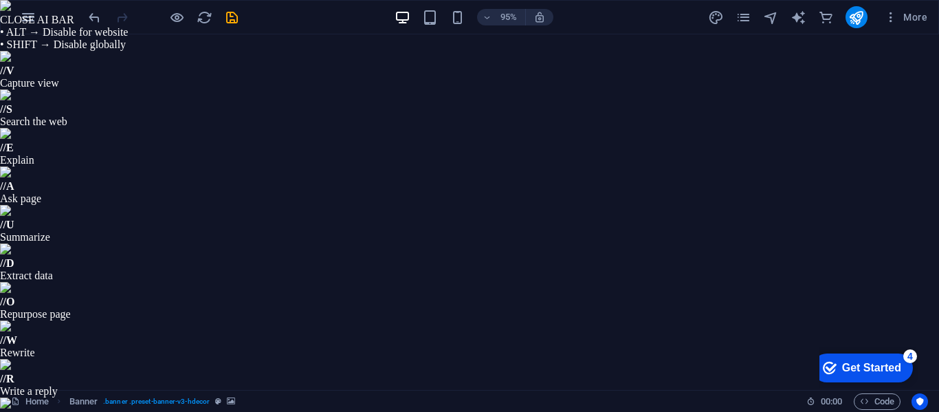
scroll to position [137, 0]
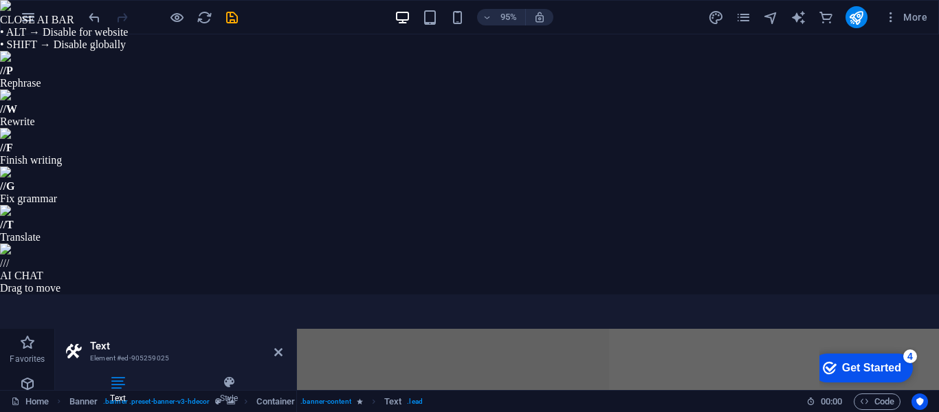
type input "#d8450f"
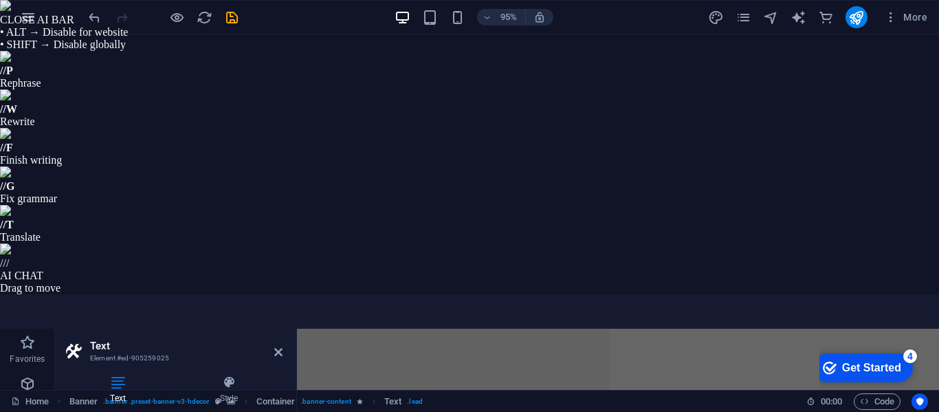
type input "#672e05"
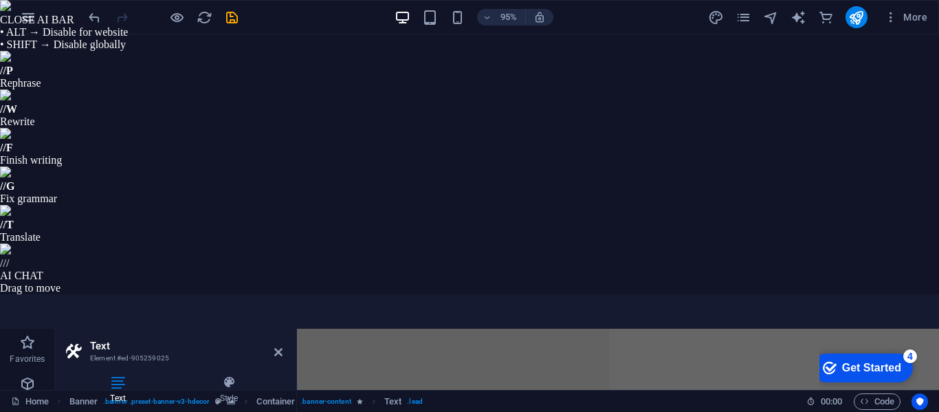
type input "#110840"
drag, startPoint x: 596, startPoint y: 317, endPoint x: 619, endPoint y: 309, distance: 24.1
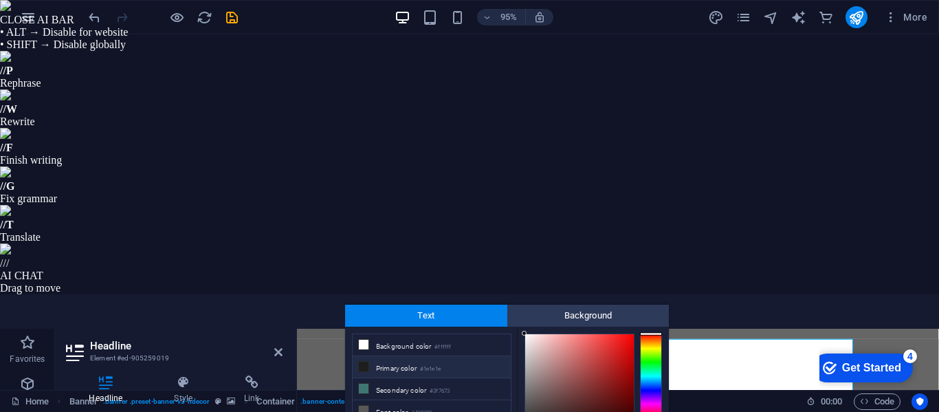
click at [377, 356] on li "Primary color #1e1e1e" at bounding box center [432, 367] width 158 height 22
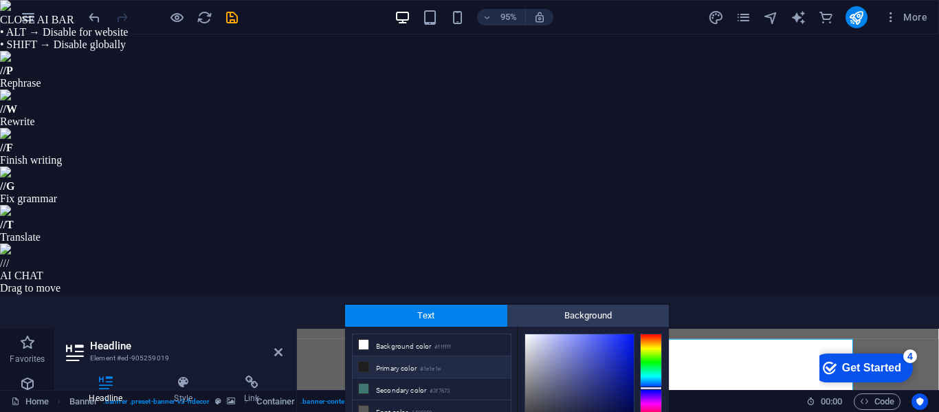
click at [652, 333] on div at bounding box center [651, 375] width 22 height 85
drag, startPoint x: 617, startPoint y: 119, endPoint x: 641, endPoint y: 118, distance: 23.4
click at [641, 333] on div at bounding box center [593, 388] width 137 height 110
type input "#000000"
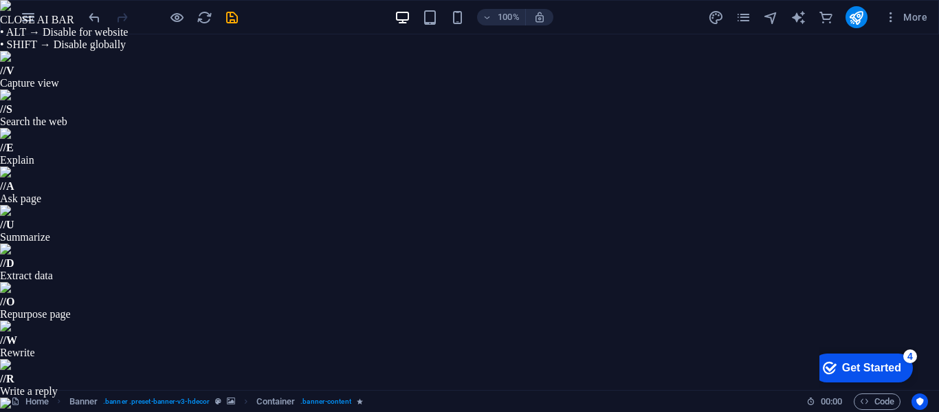
scroll to position [69, 0]
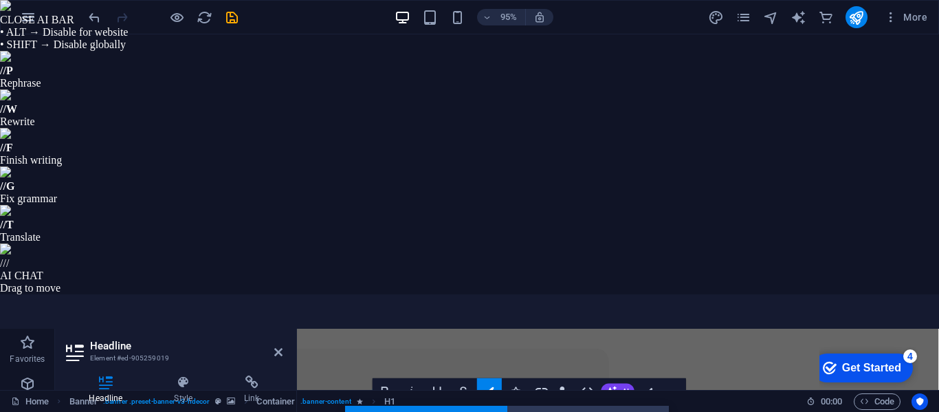
type input "#0c0e64"
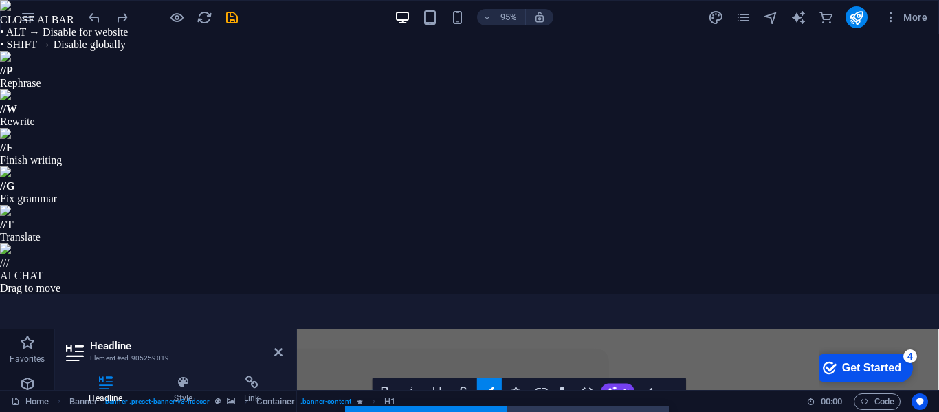
type input "#181c1c"
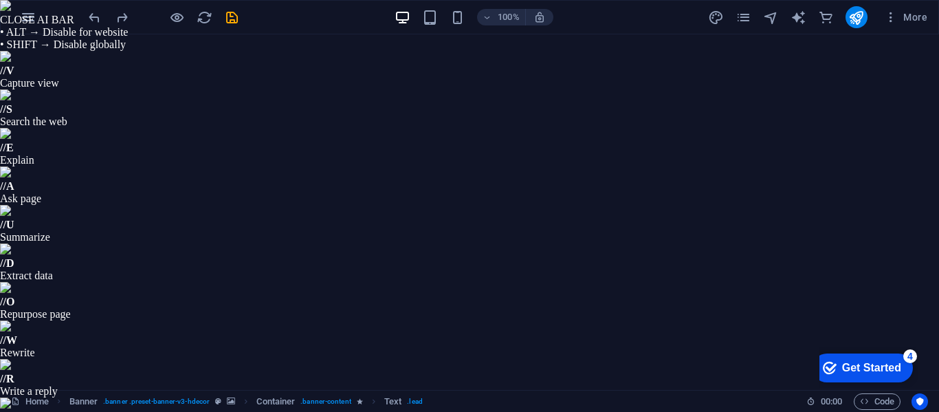
drag, startPoint x: 367, startPoint y: 691, endPoint x: 364, endPoint y: 701, distance: 10.7
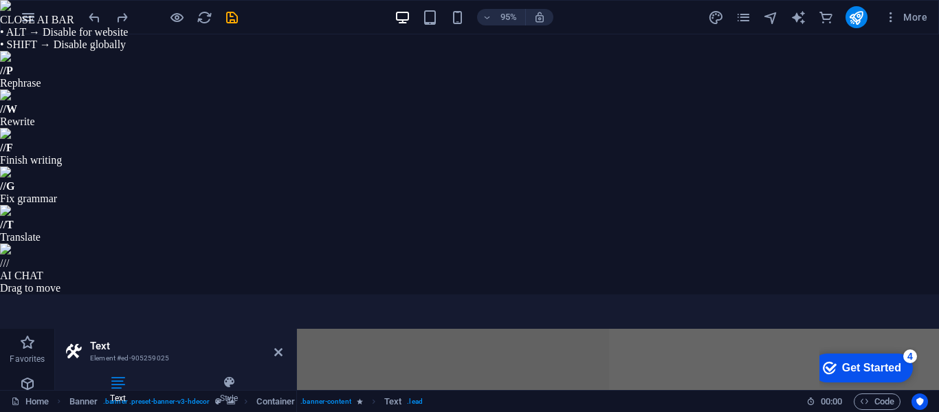
scroll to position [0, 0]
type input "#776e6e"
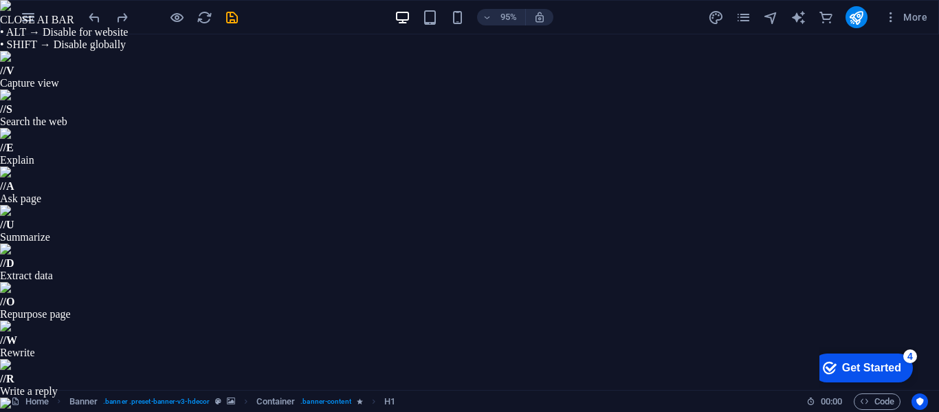
drag, startPoint x: 390, startPoint y: 659, endPoint x: 393, endPoint y: 636, distance: 22.9
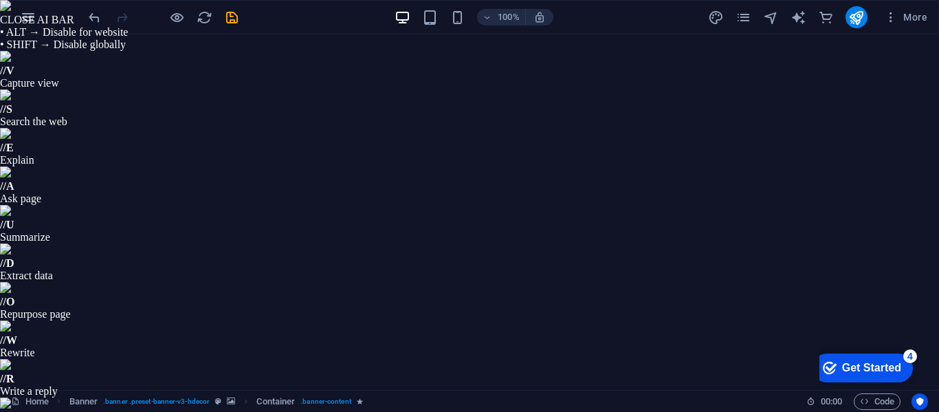
select select "fade"
select select "s"
select select "onload"
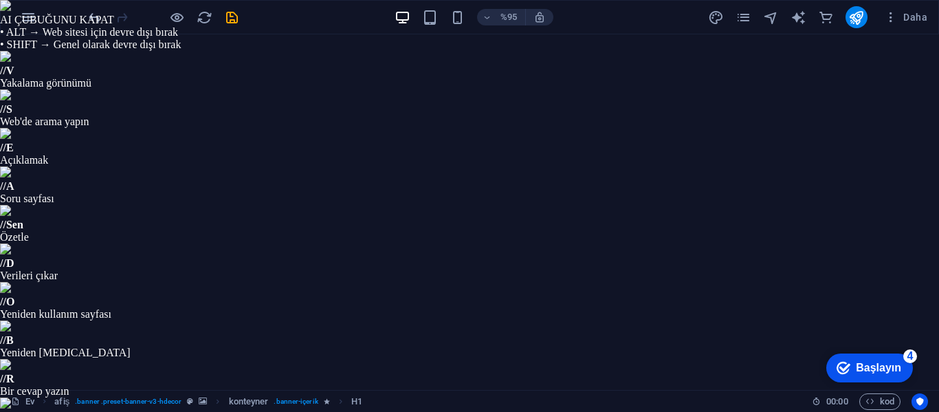
select select "fade"
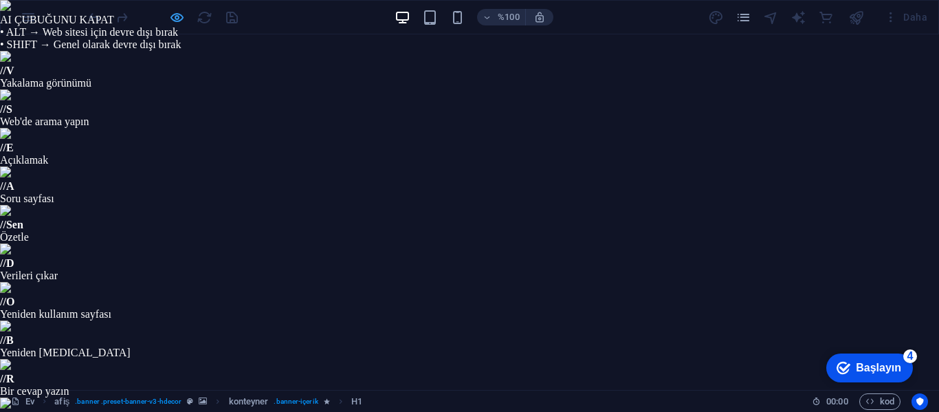
select select "s"
select select "onload"
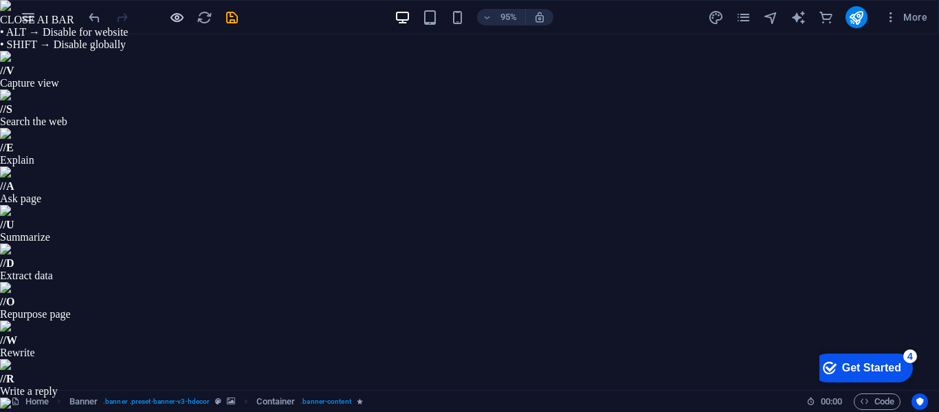
click at [842, 364] on div "Get Started" at bounding box center [871, 368] width 59 height 12
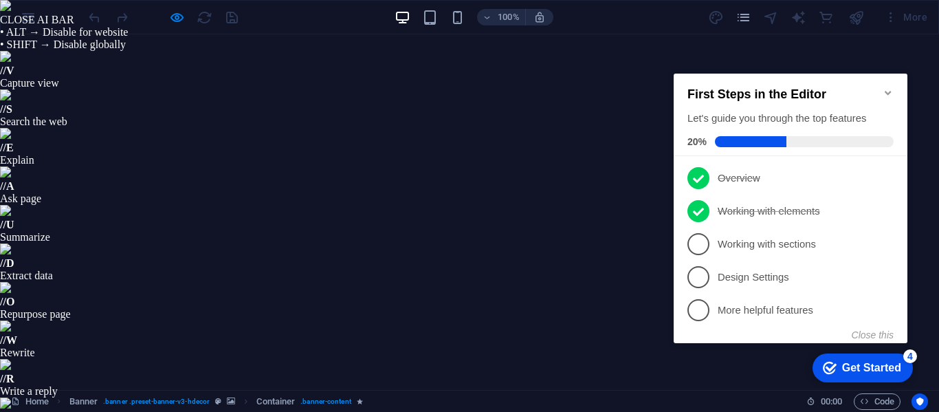
click at [886, 91] on icon "Minimize checklist" at bounding box center [888, 93] width 6 height 4
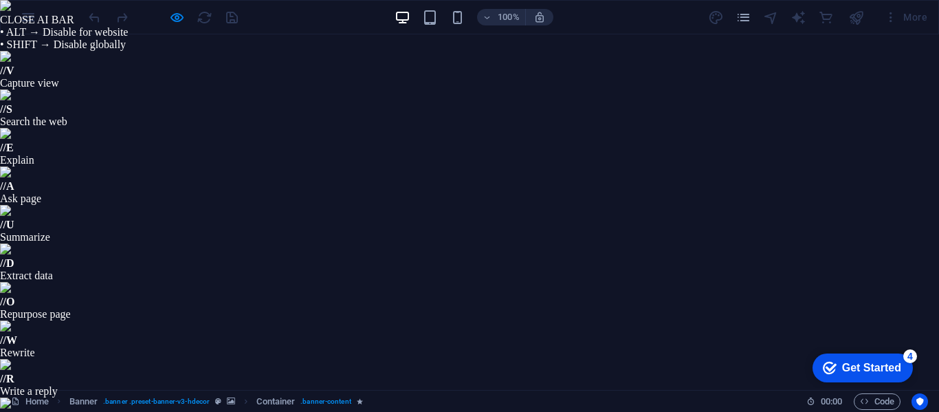
scroll to position [0, 0]
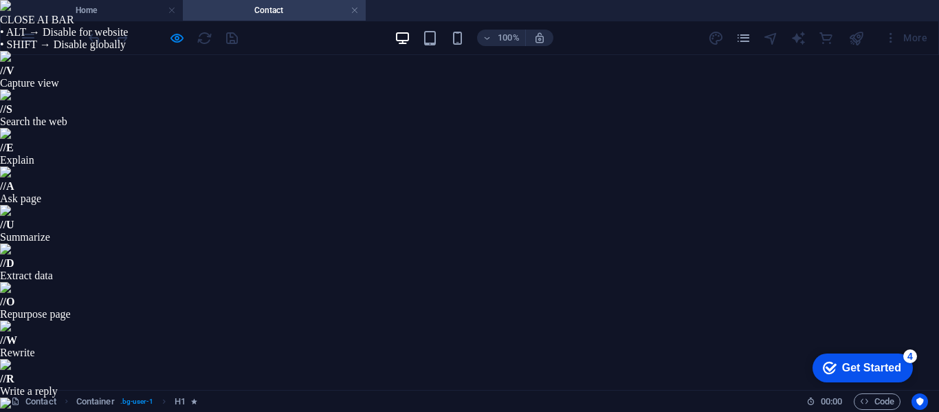
click at [314, 7] on h4 "Contact" at bounding box center [274, 10] width 183 height 15
click at [127, 10] on h4 "Home" at bounding box center [91, 10] width 183 height 15
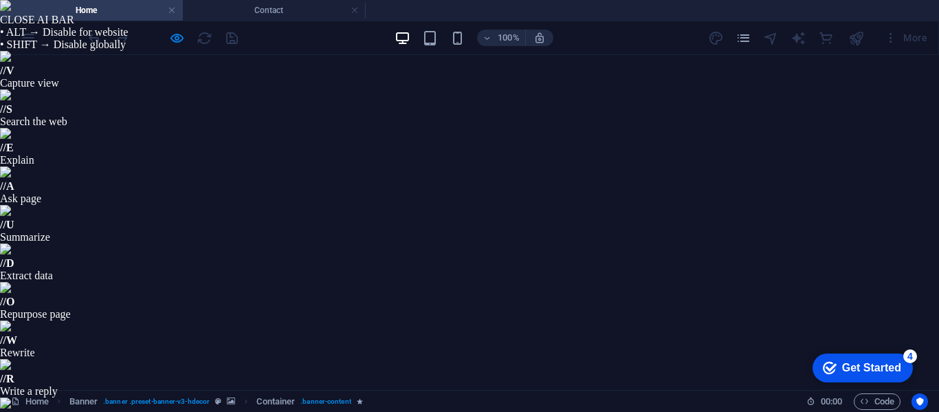
click at [142, 11] on h4 "Home" at bounding box center [91, 10] width 183 height 15
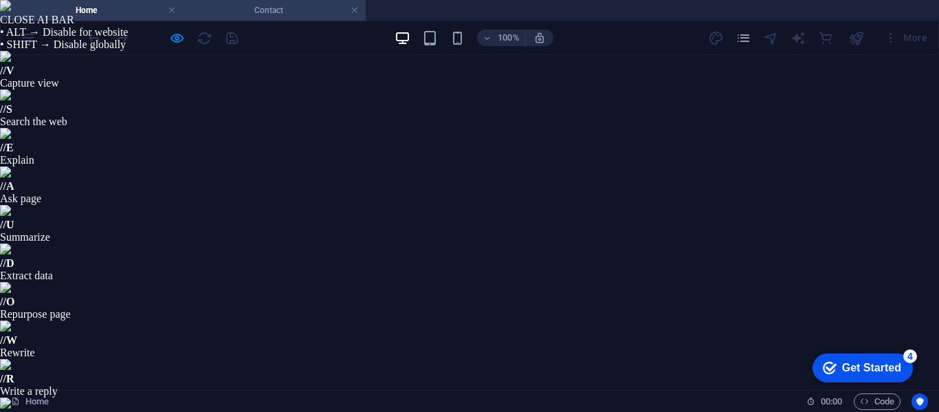
click at [236, 17] on h4 "Contact" at bounding box center [274, 10] width 183 height 15
click at [75, 16] on h4 "Home" at bounding box center [91, 10] width 183 height 15
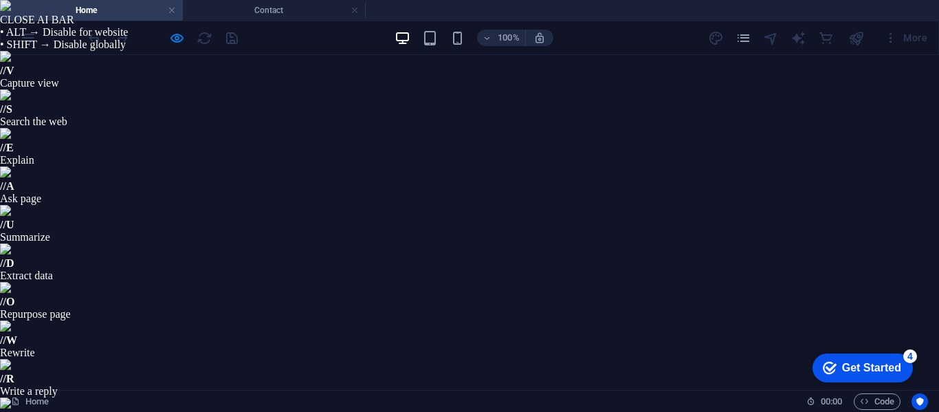
click at [86, 16] on h4 "Home" at bounding box center [91, 10] width 183 height 15
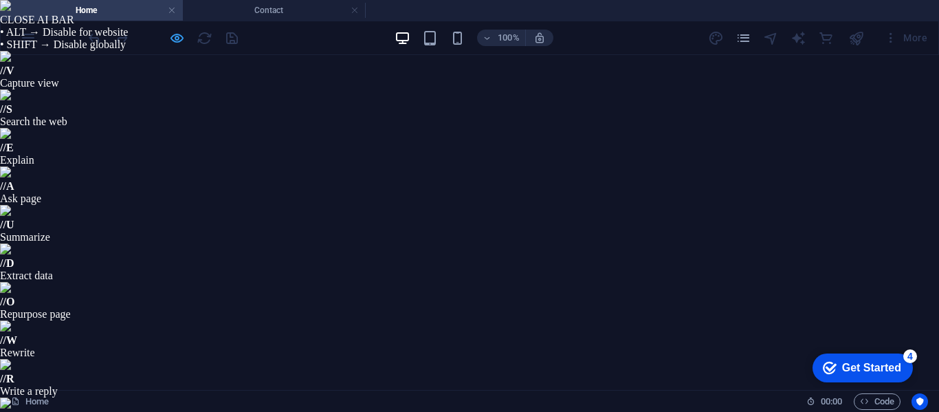
select select "fade"
select select "s"
select select "onload"
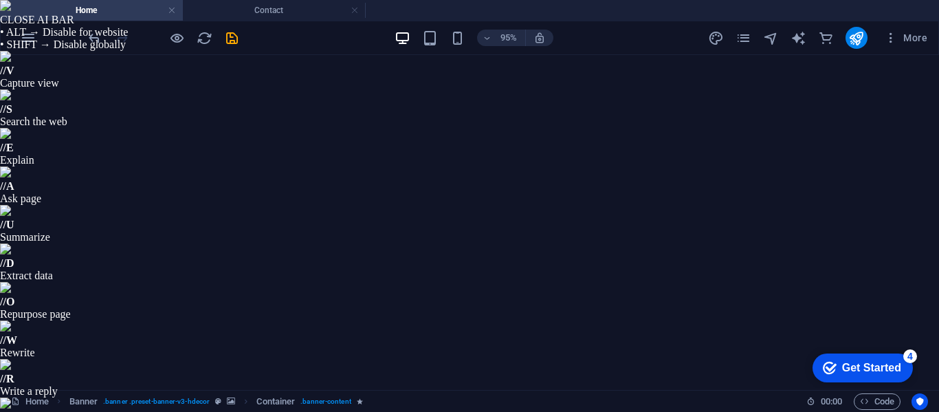
scroll to position [0, 0]
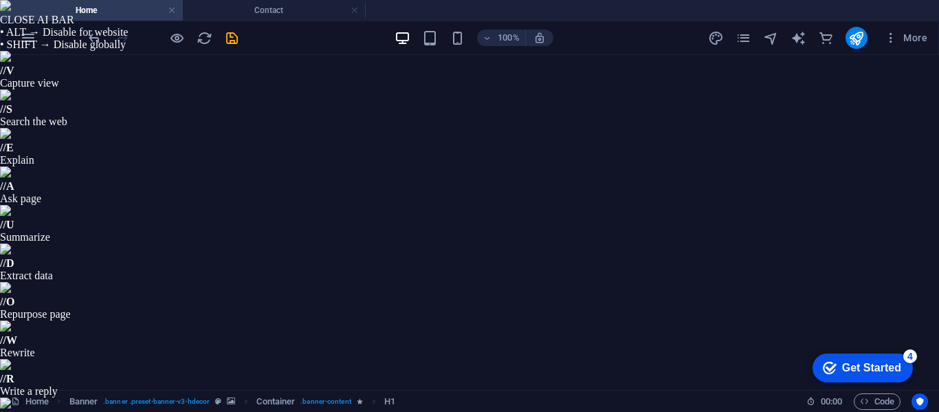
select select "px"
select select "400"
select select "px"
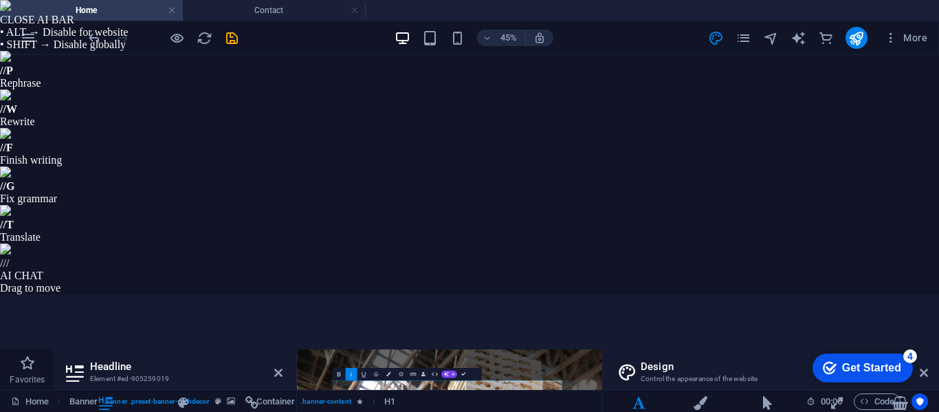
drag, startPoint x: 775, startPoint y: 231, endPoint x: 671, endPoint y: 240, distance: 104.9
type input "gotham"
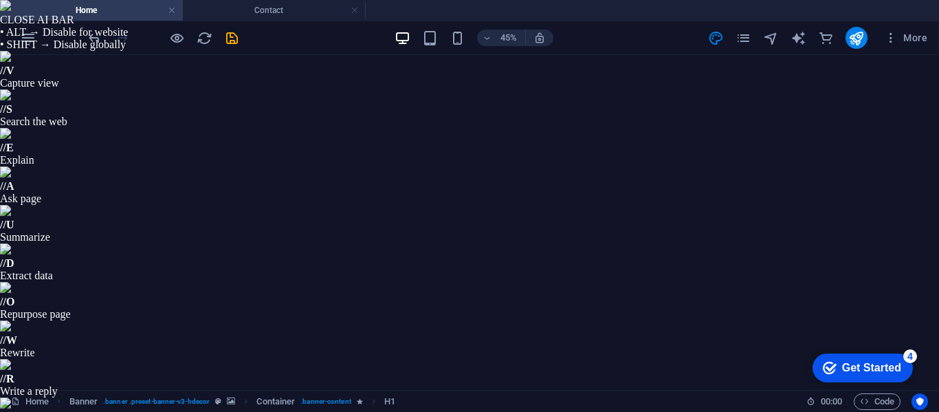
select select "popularity"
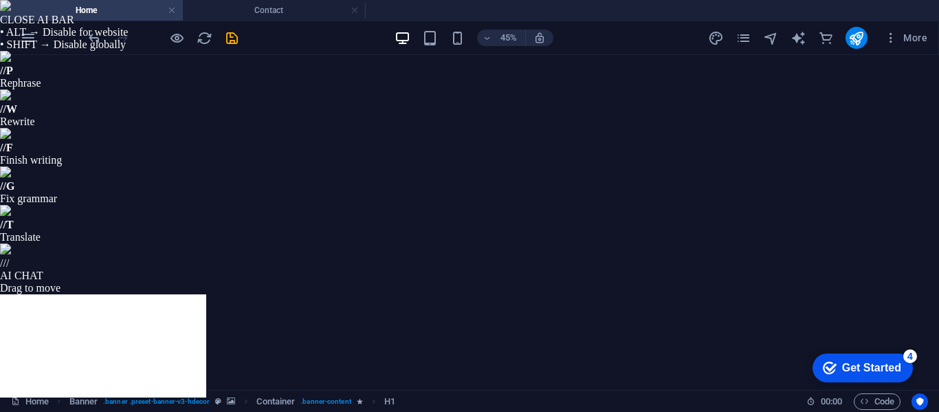
click at [914, 243] on div "// T Translate" at bounding box center [469, 224] width 939 height 38
drag, startPoint x: 1211, startPoint y: 738, endPoint x: 947, endPoint y: 822, distance: 277.6
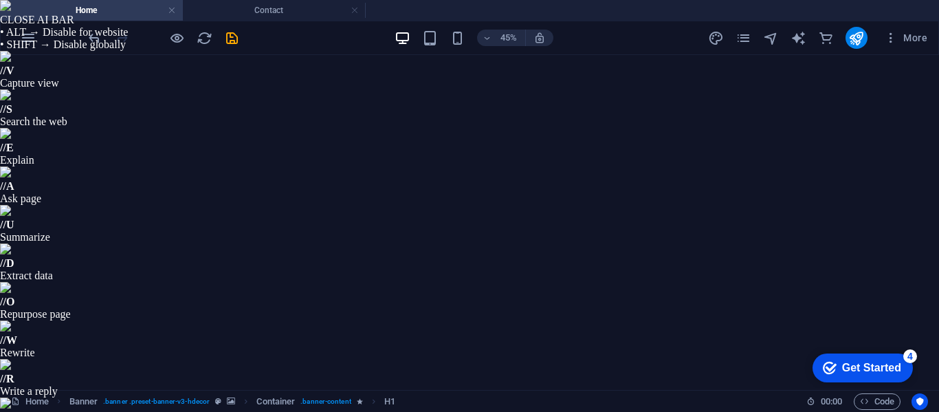
scroll to position [0, 0]
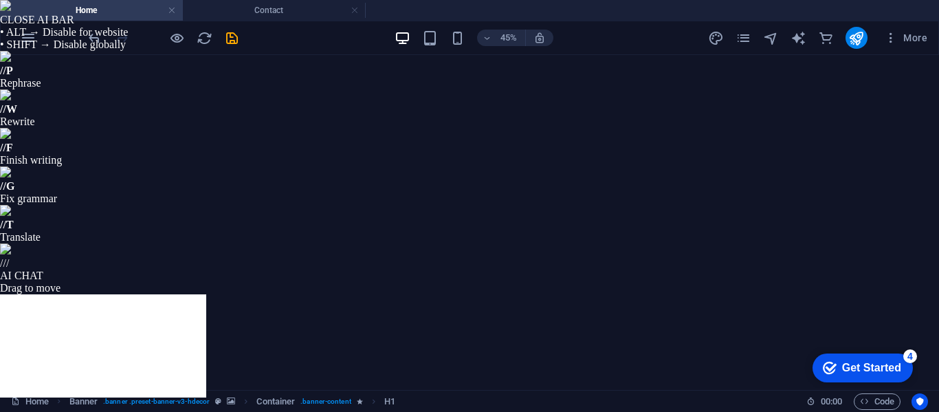
type input "got"
